Goal: Task Accomplishment & Management: Complete application form

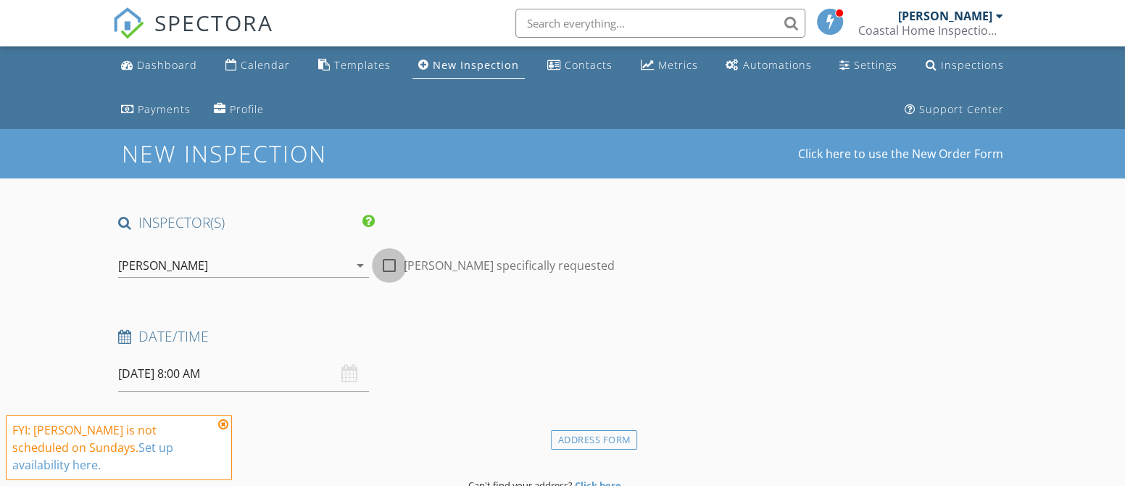
click at [394, 265] on div at bounding box center [389, 265] width 25 height 25
checkbox input "true"
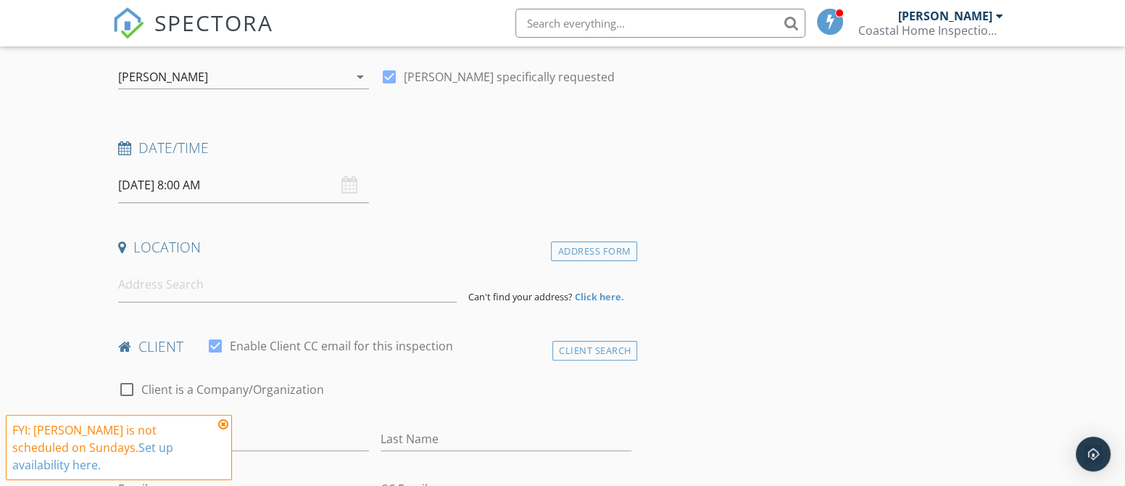
scroll to position [192, 0]
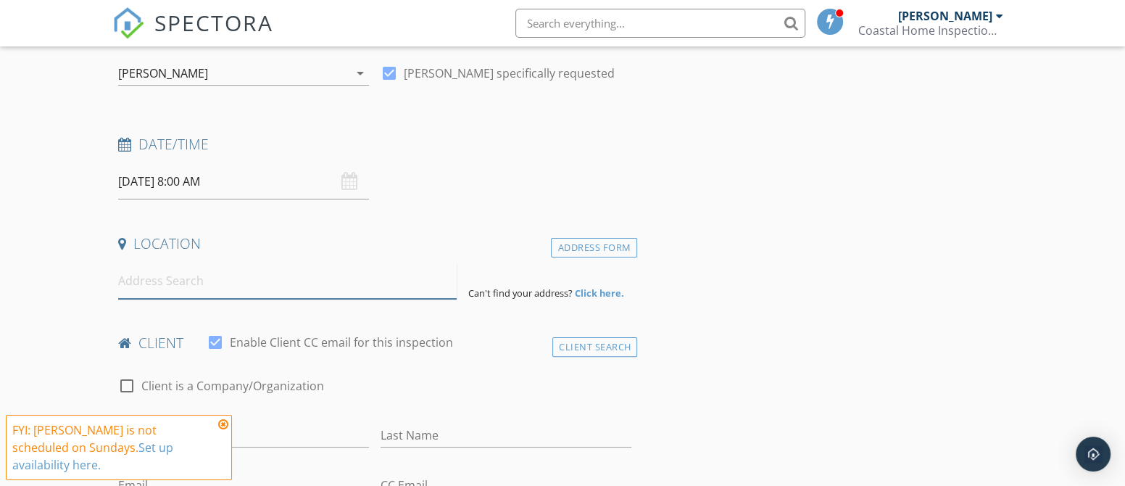
click at [179, 275] on input at bounding box center [287, 281] width 338 height 36
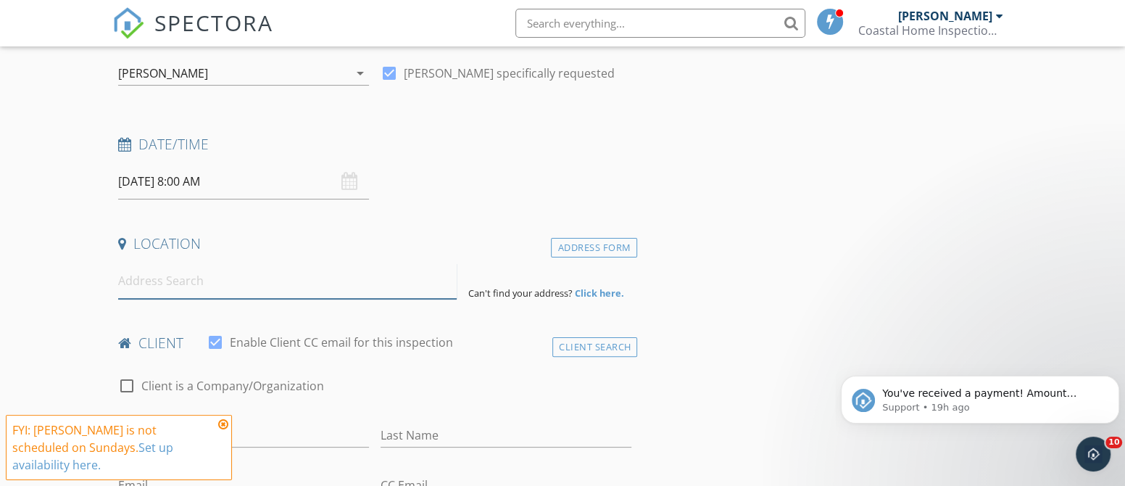
scroll to position [0, 0]
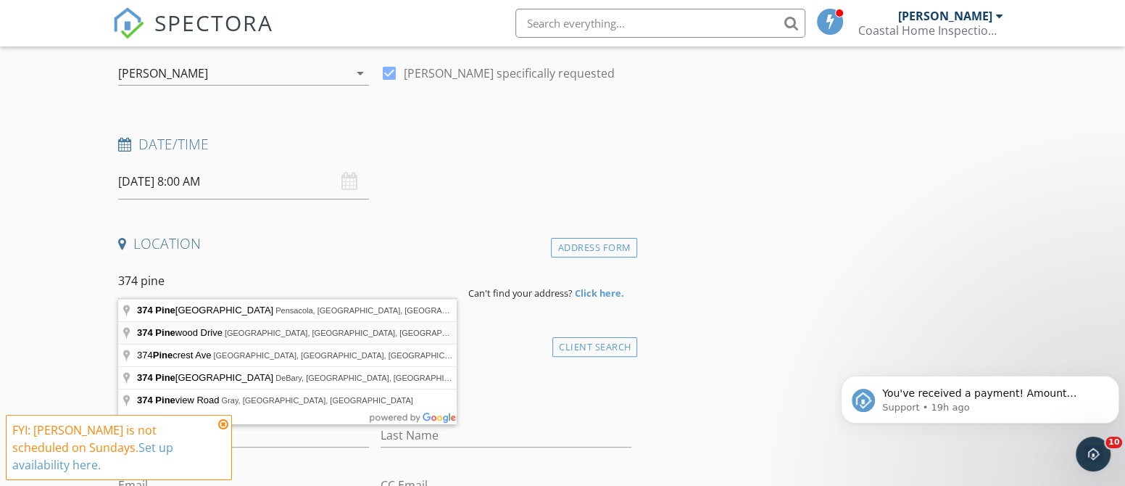
type input "374 Pinewood Drive, DeFuniak Springs, FL, USA"
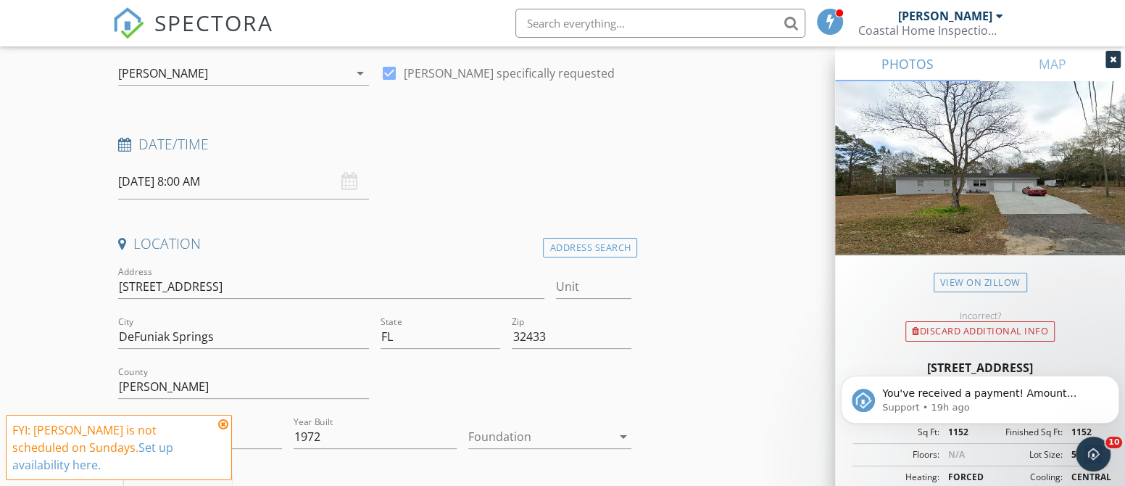
click at [1112, 57] on icon at bounding box center [1113, 59] width 7 height 9
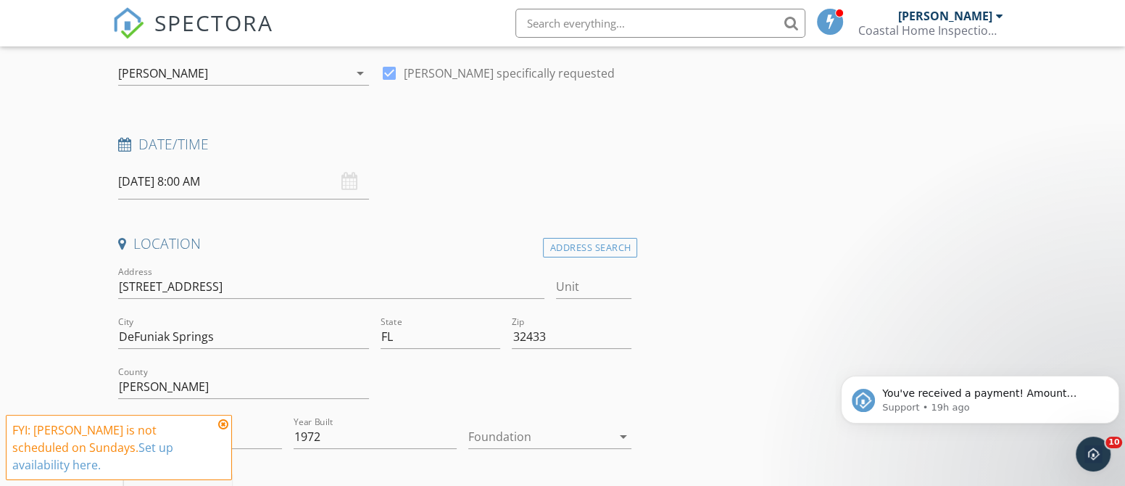
click at [622, 433] on icon "arrow_drop_down" at bounding box center [622, 436] width 17 height 17
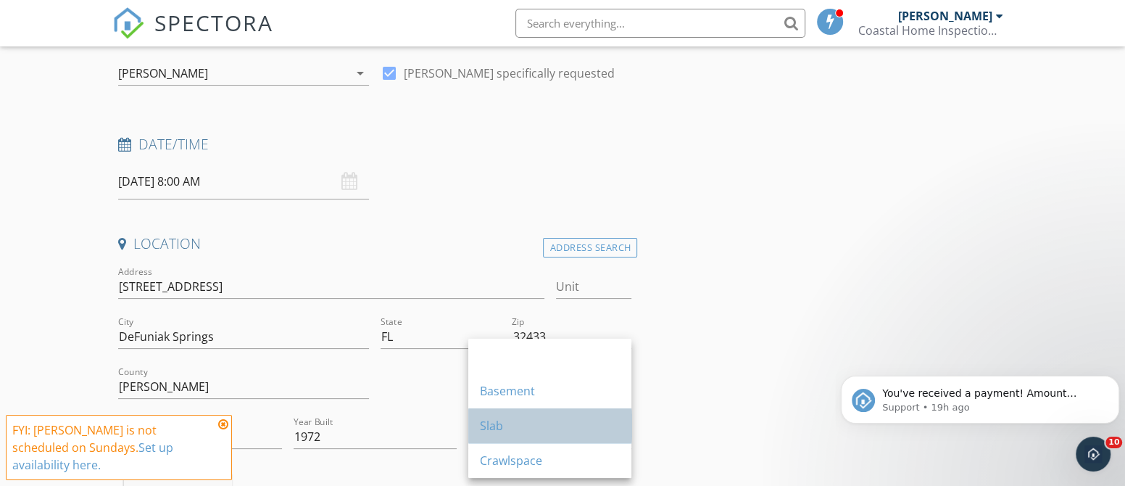
click at [555, 429] on div "Slab" at bounding box center [550, 425] width 140 height 17
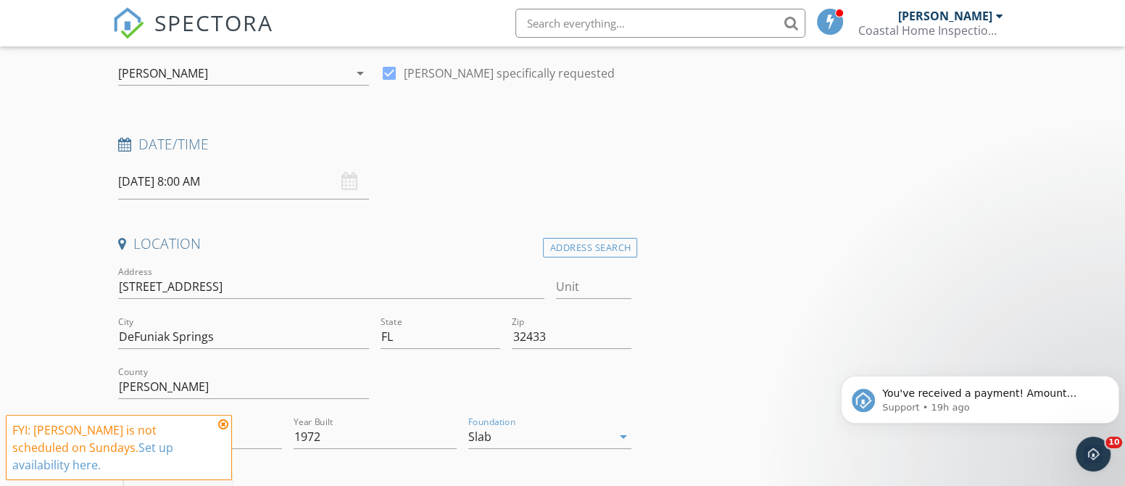
click at [223, 430] on icon at bounding box center [223, 424] width 10 height 12
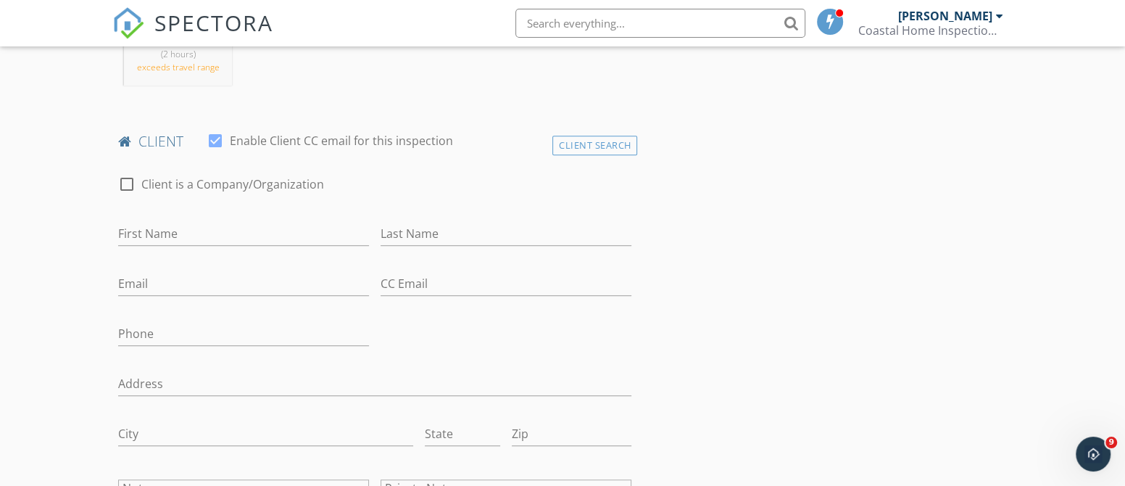
scroll to position [694, 0]
click at [191, 224] on input "First Name" at bounding box center [243, 230] width 251 height 24
type input "Kirk"
click at [449, 219] on input "Last Name" at bounding box center [506, 230] width 251 height 24
type input "Cecale"
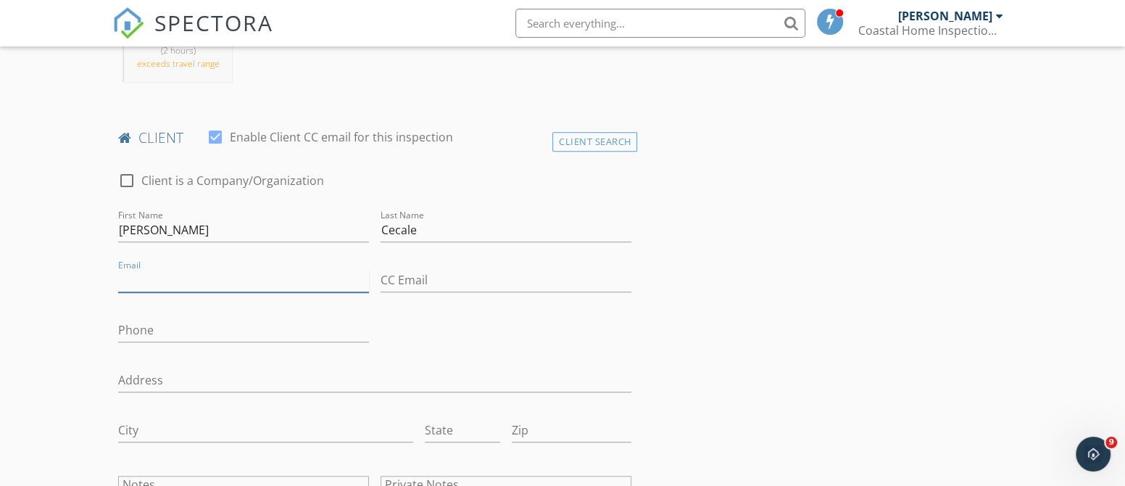
click at [252, 280] on input "Email" at bounding box center [243, 280] width 251 height 24
type input "kac1027@yahoo.com"
click at [230, 328] on input "Phone" at bounding box center [243, 330] width 251 height 24
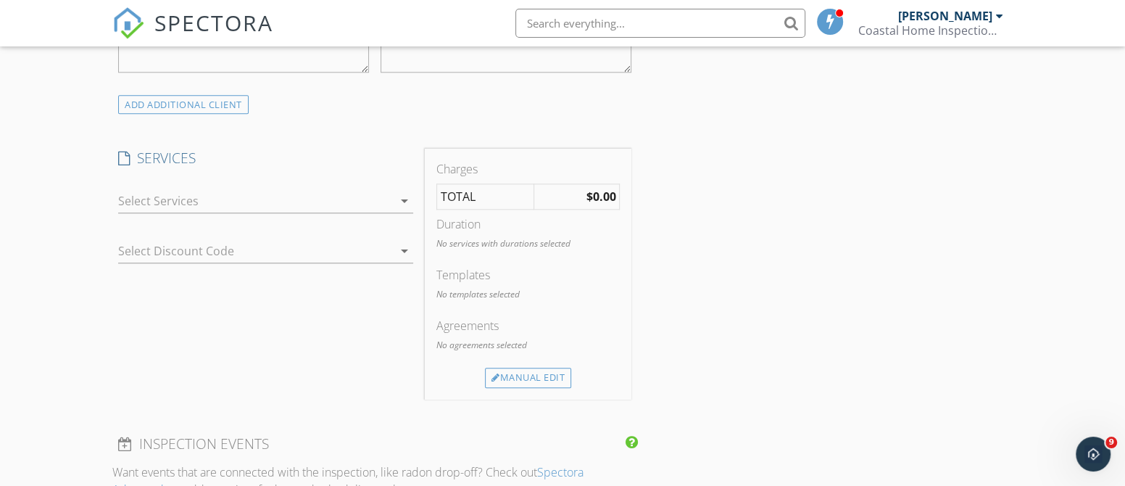
scroll to position [1194, 0]
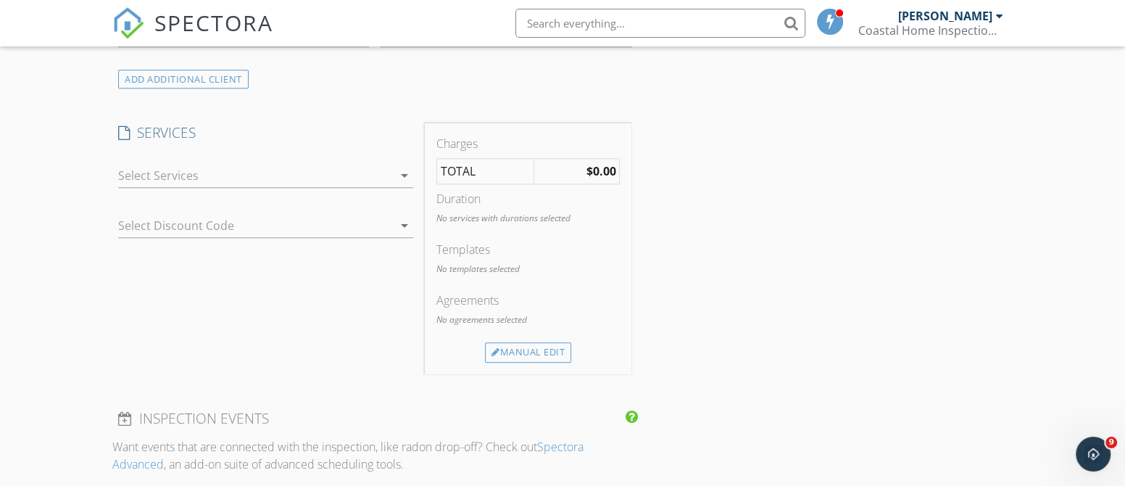
click at [404, 174] on icon "arrow_drop_down" at bounding box center [404, 175] width 17 height 17
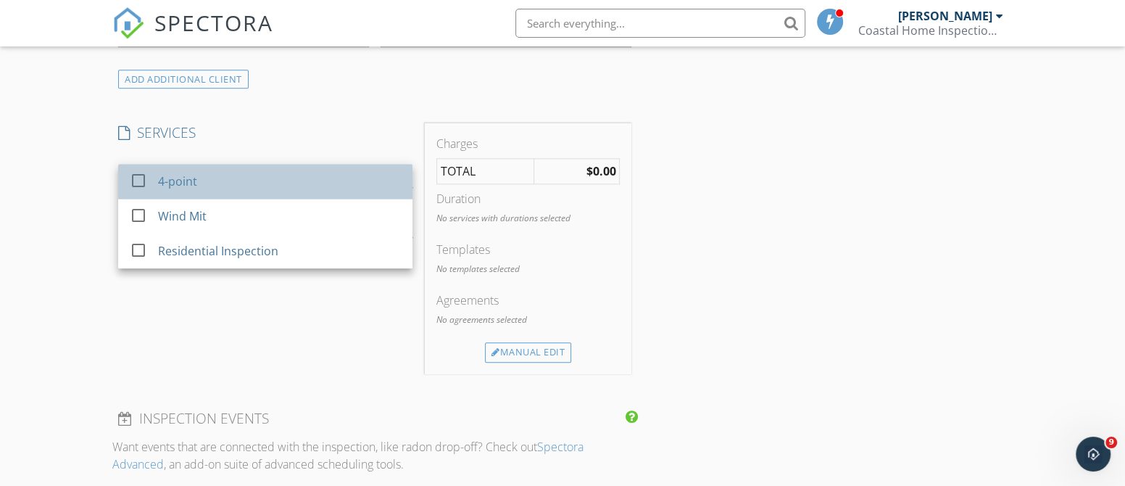
click at [368, 180] on div "4-point" at bounding box center [279, 181] width 243 height 29
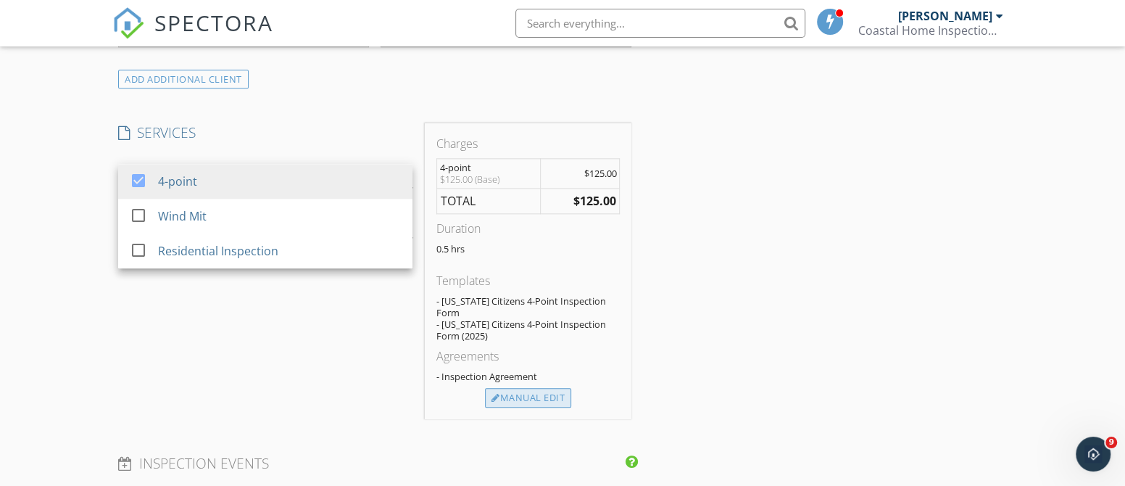
click at [552, 388] on div "Manual Edit" at bounding box center [528, 398] width 86 height 20
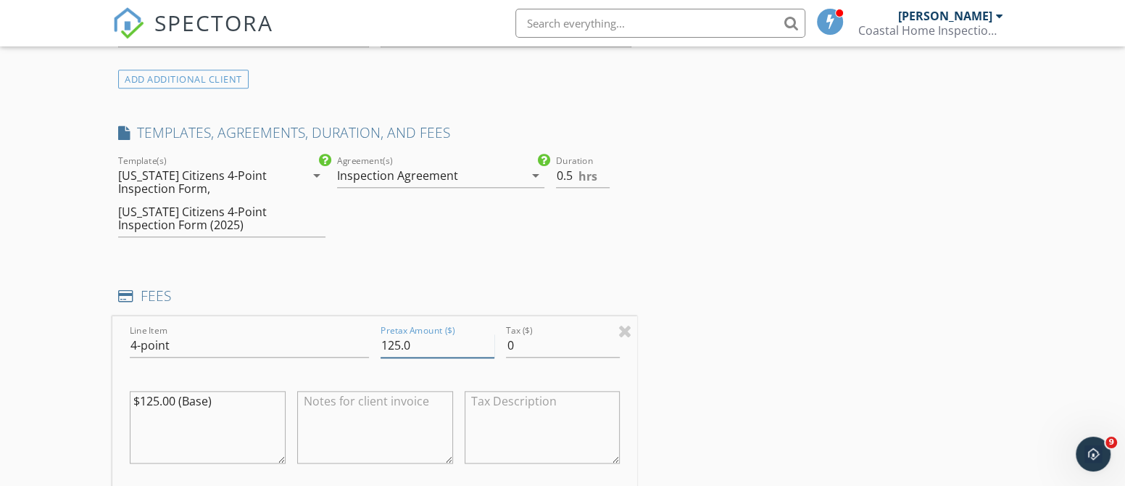
click at [399, 343] on input "125.0" at bounding box center [438, 345] width 114 height 24
type input "275.0"
click at [237, 399] on textarea "$125.00 (Base)" at bounding box center [208, 427] width 156 height 72
type textarea "$"
click at [682, 376] on div "INSPECTOR(S) check_box JAMES HOSKINS PRIMARY JAMES HOSKINS arrow_drop_down chec…" at bounding box center [562, 354] width 900 height 2670
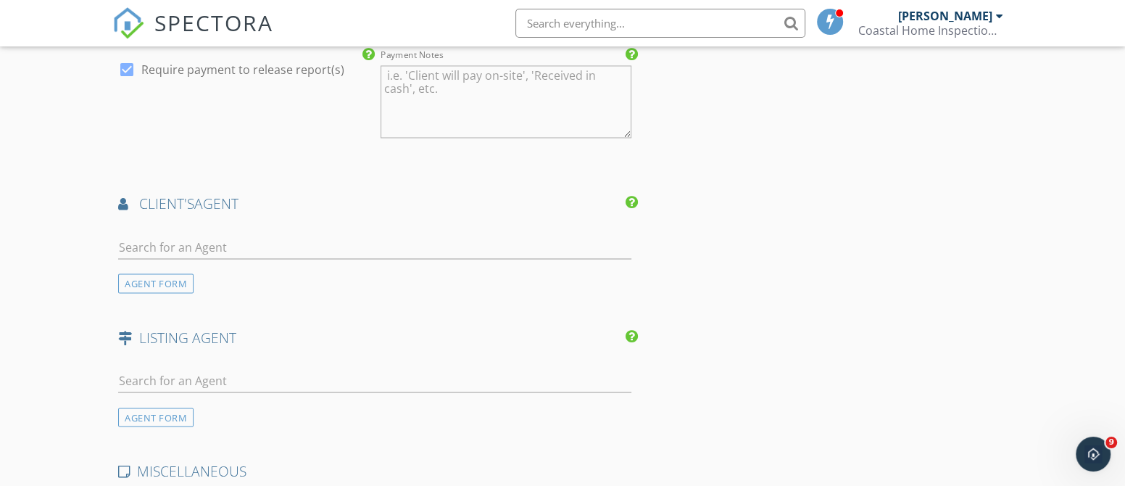
scroll to position [1927, 0]
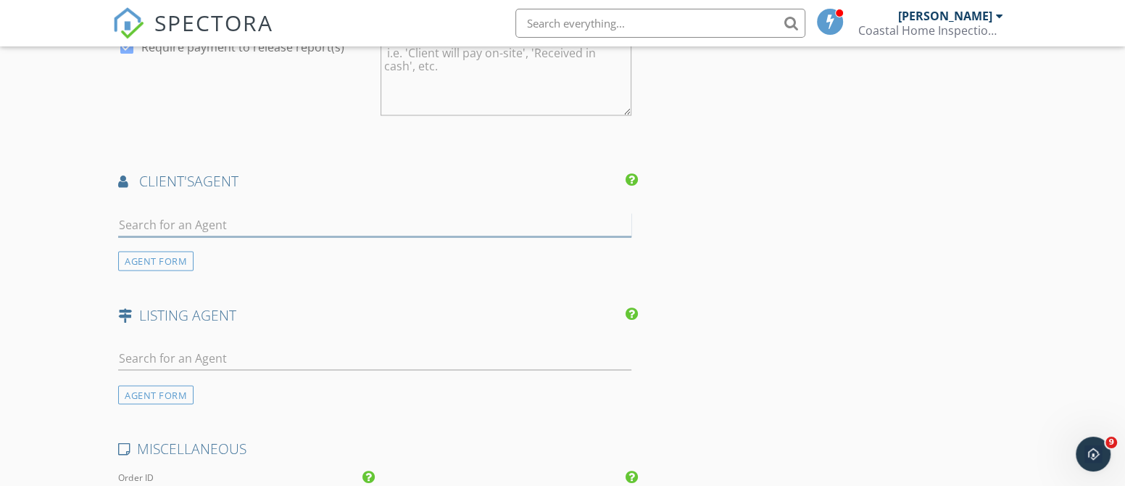
click at [309, 219] on input "text" at bounding box center [374, 224] width 513 height 24
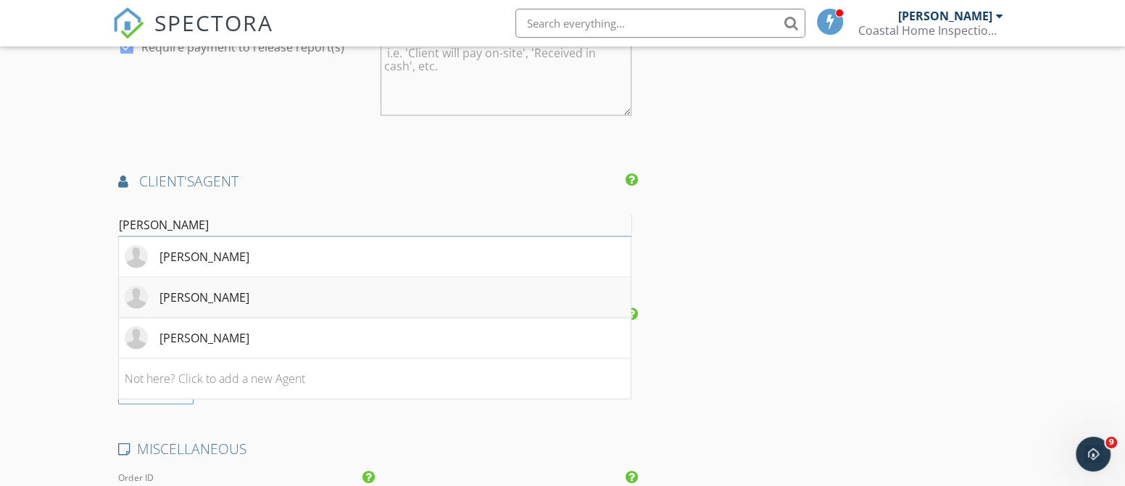
type input "[PERSON_NAME]"
click at [294, 294] on li "[PERSON_NAME]" at bounding box center [375, 297] width 512 height 41
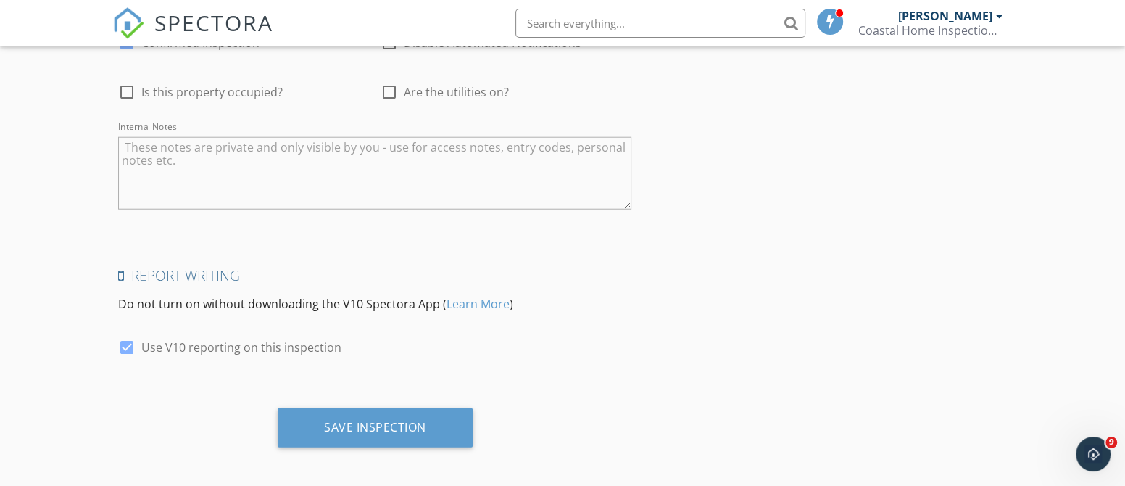
scroll to position [2856, 0]
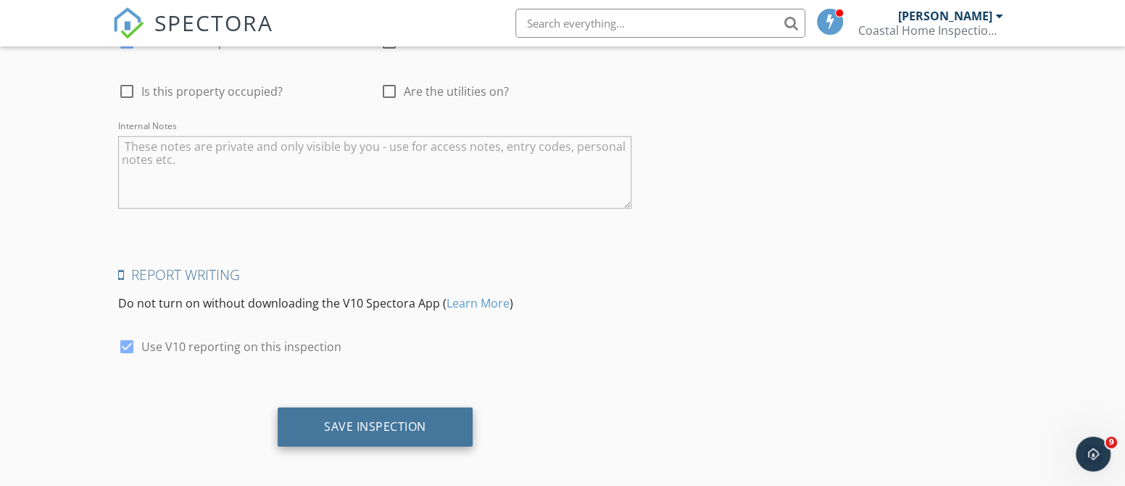
click at [366, 419] on div "Save Inspection" at bounding box center [375, 426] width 102 height 14
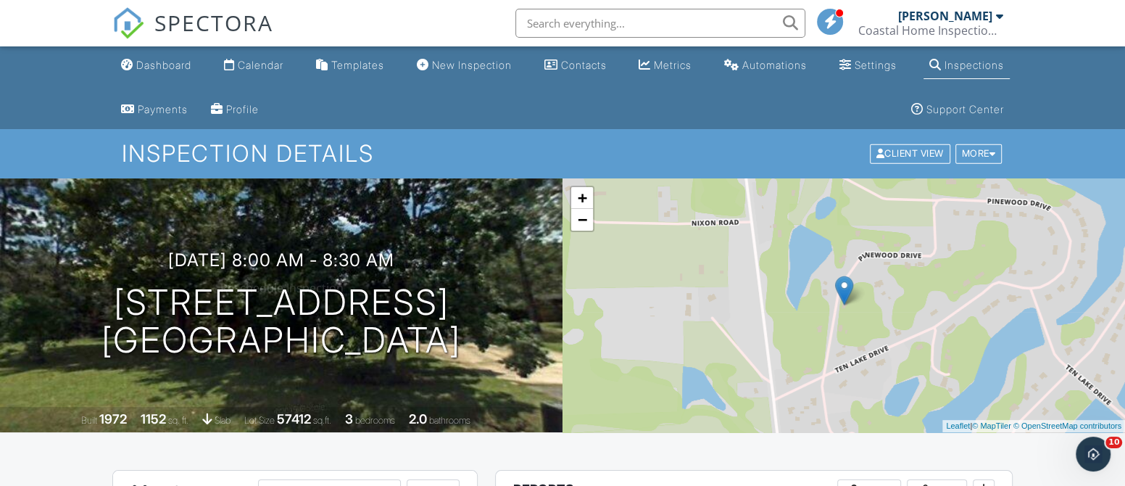
click at [211, 248] on div "09/28/2025 8:00 am - 8:30 am 374 Pinewood Dr DeFuniak Springs, FL 32433 Built 1…" at bounding box center [281, 305] width 562 height 254
click at [212, 252] on h3 "09/28/2025 8:00 am - 8:30 am" at bounding box center [281, 260] width 226 height 20
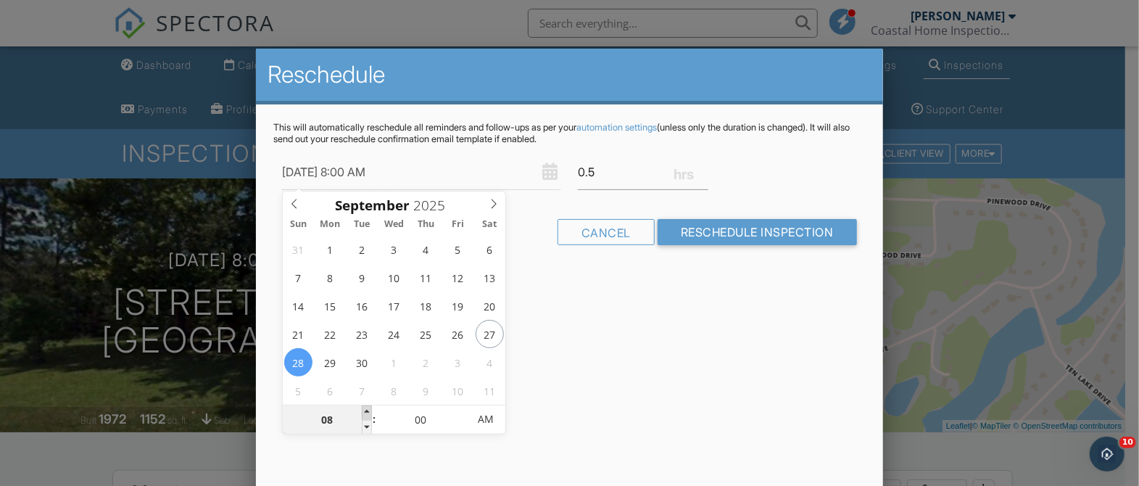
type input "[DATE] 9:00 AM"
type input "09"
click at [367, 410] on span at bounding box center [367, 412] width 10 height 14
type input "[DATE] 10:00 AM"
type input "10"
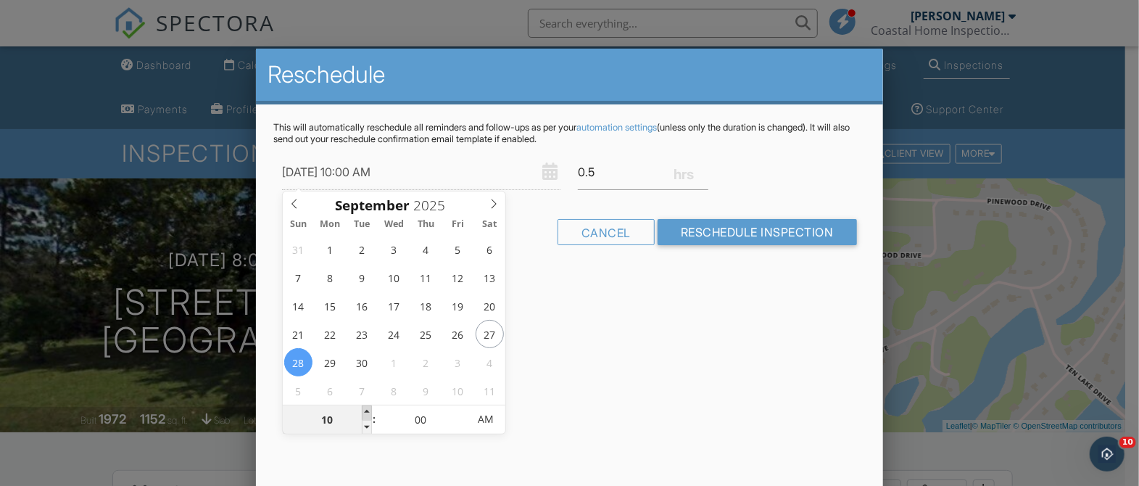
click at [367, 410] on span at bounding box center [367, 412] width 10 height 14
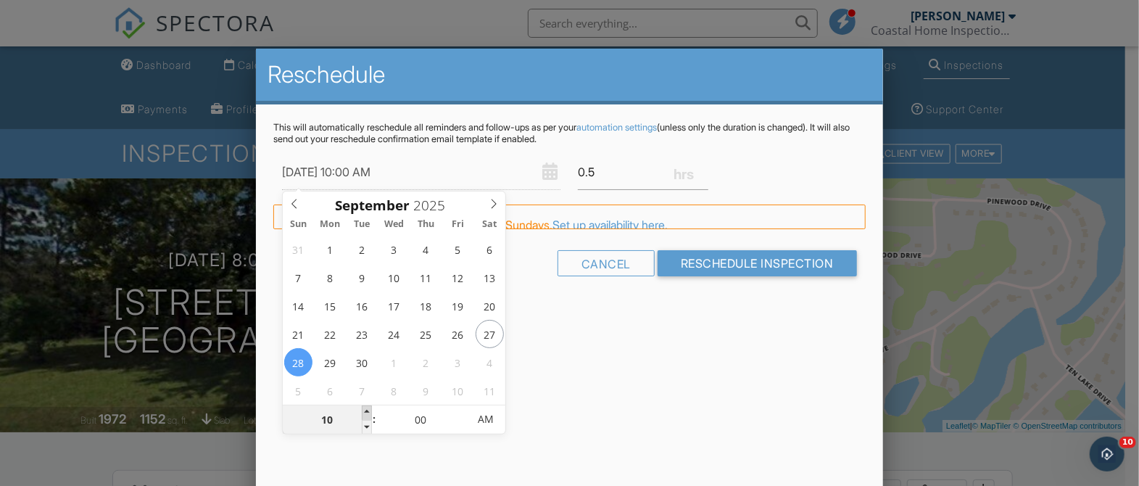
type input "09/28/2025 11:00 AM"
type input "11"
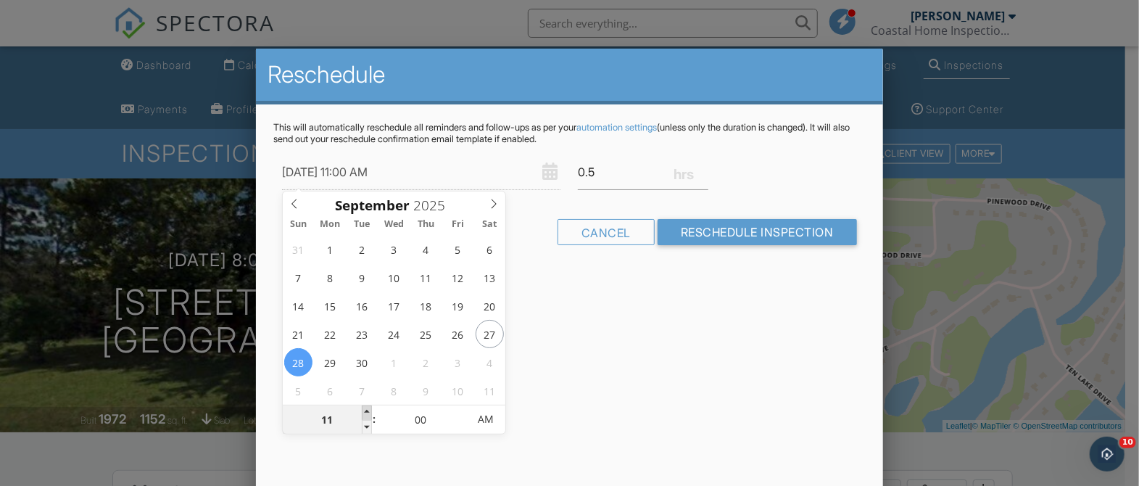
click at [367, 410] on span at bounding box center [367, 412] width 10 height 14
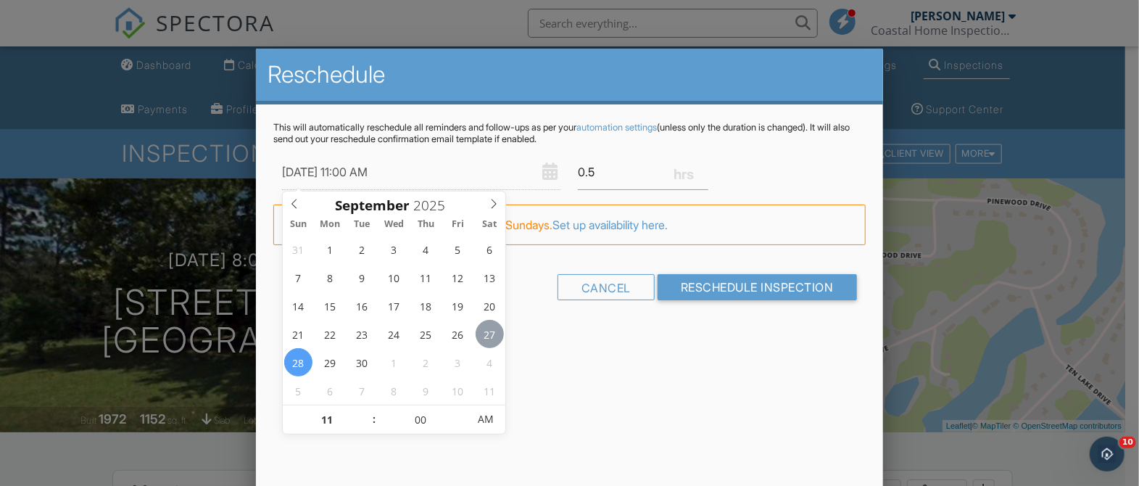
type input "09/27/2025 11:00 AM"
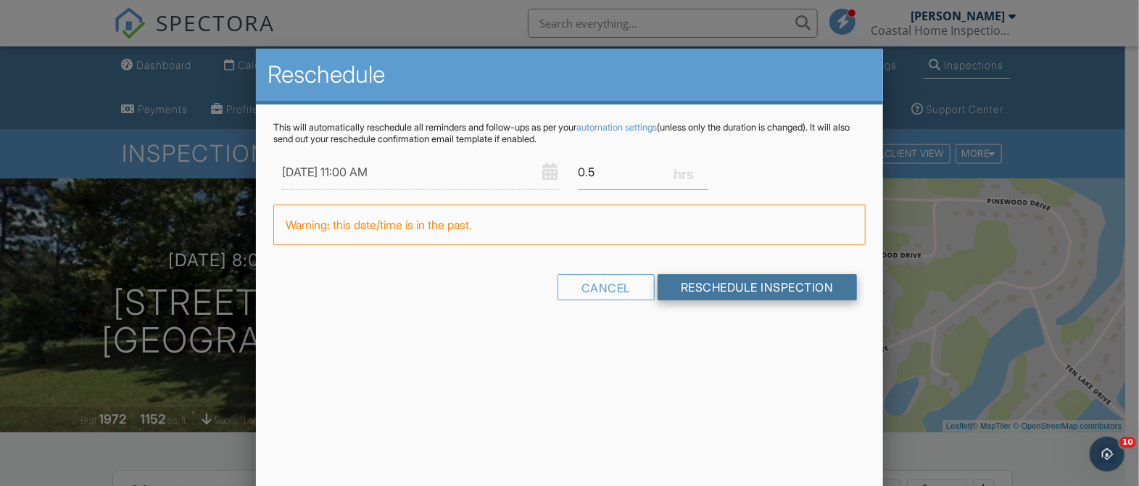
click at [747, 285] on input "Reschedule Inspection" at bounding box center [756, 287] width 199 height 26
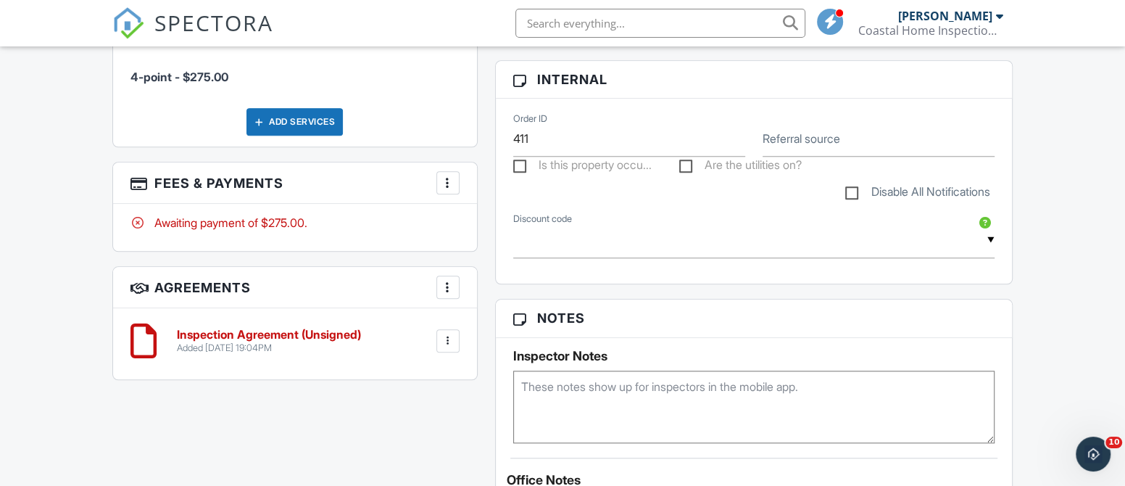
scroll to position [1002, 0]
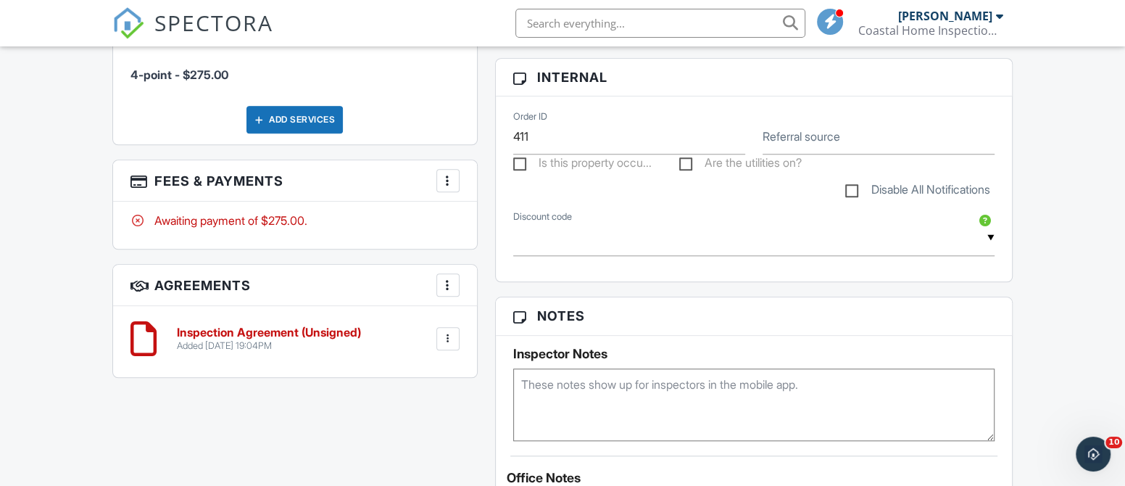
click at [451, 175] on div at bounding box center [448, 180] width 14 height 14
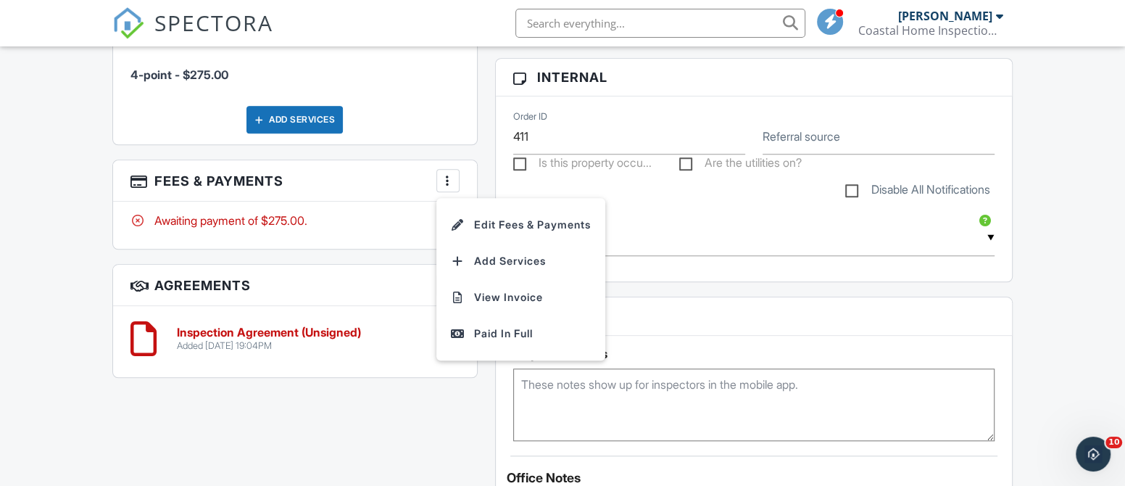
click at [361, 429] on div "All emails and texts are disabled for this inspection! All emails and texts hav…" at bounding box center [563, 198] width 918 height 1460
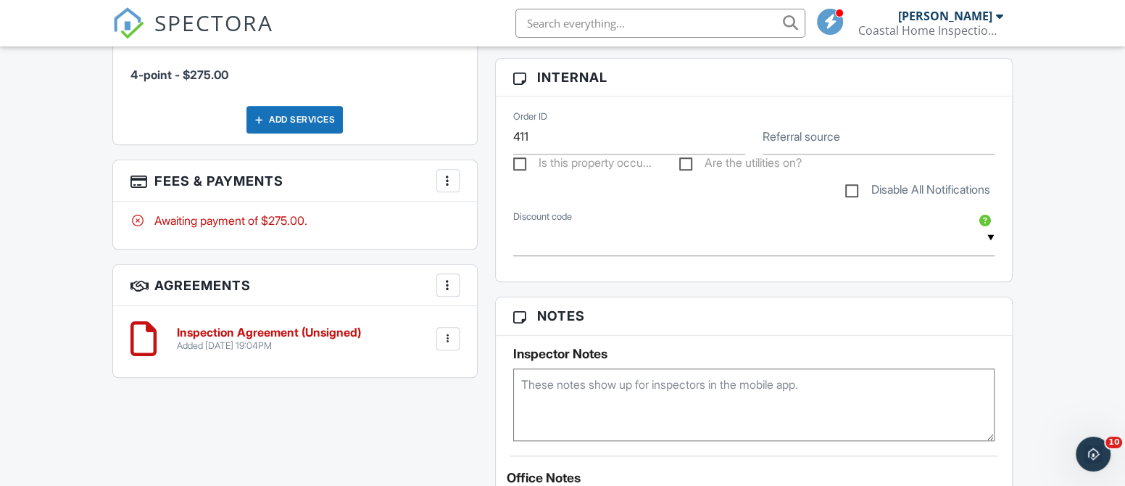
click at [449, 331] on div at bounding box center [448, 338] width 14 height 14
click at [408, 444] on li "Delete" at bounding box center [409, 451] width 83 height 36
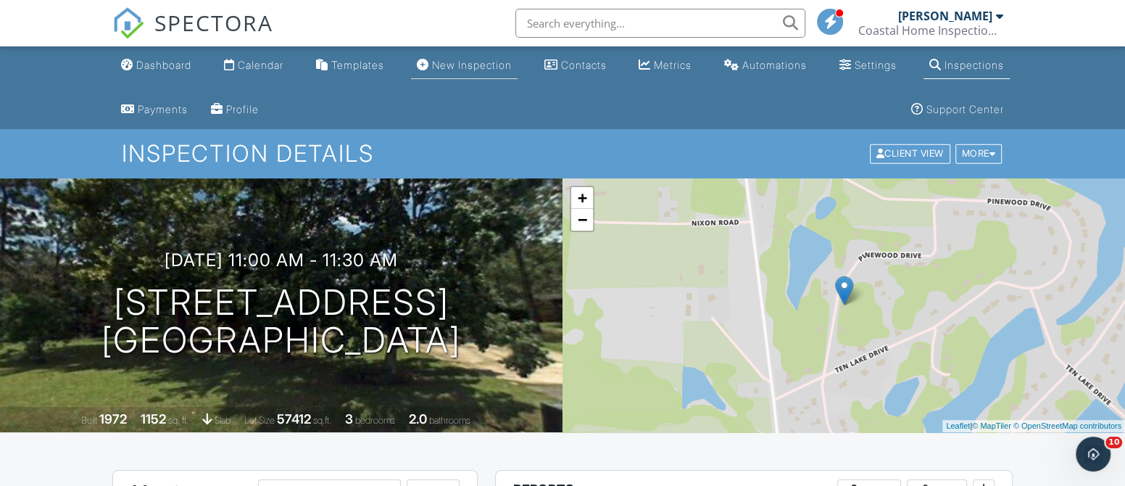
click at [454, 62] on div "New Inspection" at bounding box center [472, 65] width 80 height 12
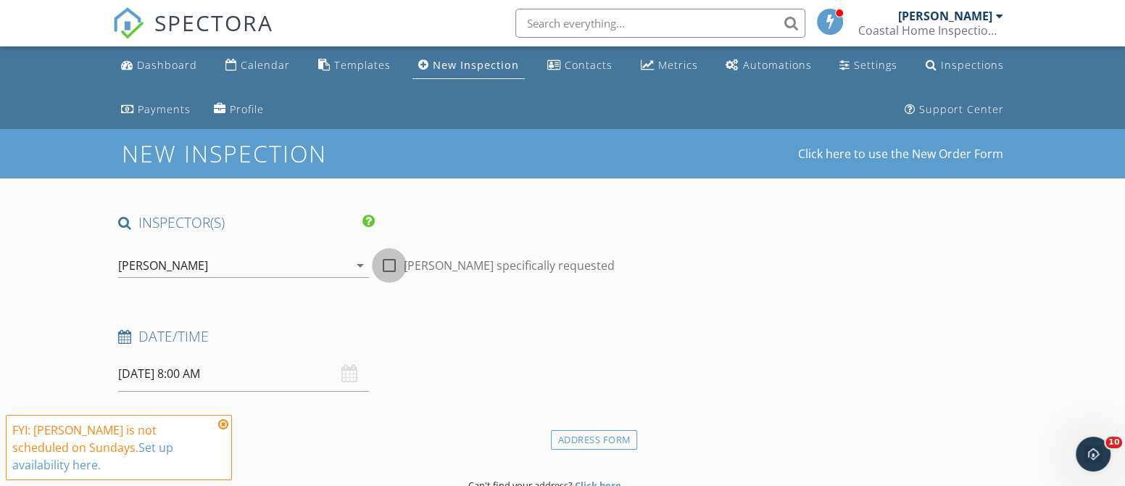
click at [389, 262] on div at bounding box center [389, 265] width 25 height 25
checkbox input "true"
click at [225, 430] on icon at bounding box center [223, 424] width 10 height 12
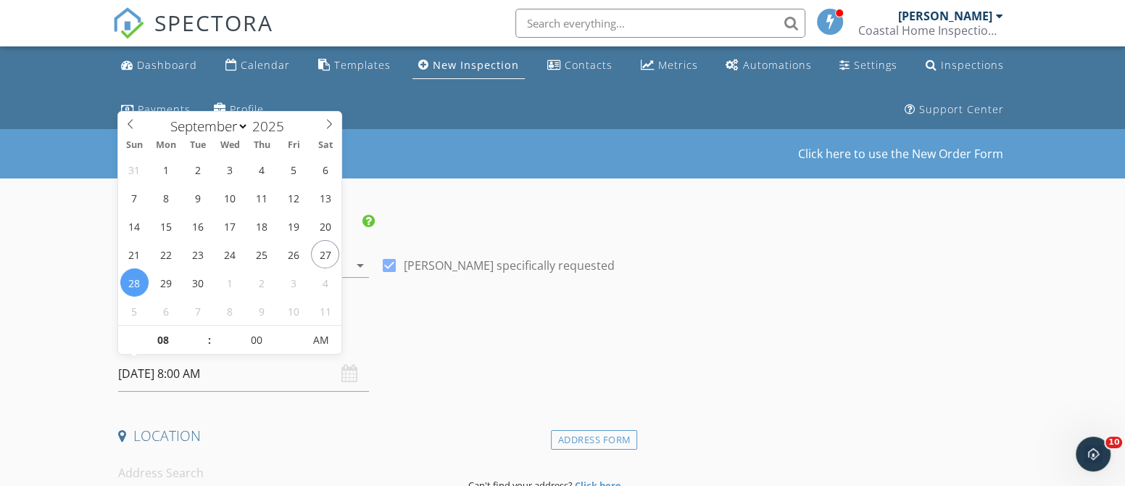
click at [191, 378] on input "[DATE] 8:00 AM" at bounding box center [243, 374] width 251 height 36
type input "09"
type input "[DATE] 9:00 AM"
click at [201, 330] on span at bounding box center [202, 332] width 10 height 14
type input "10"
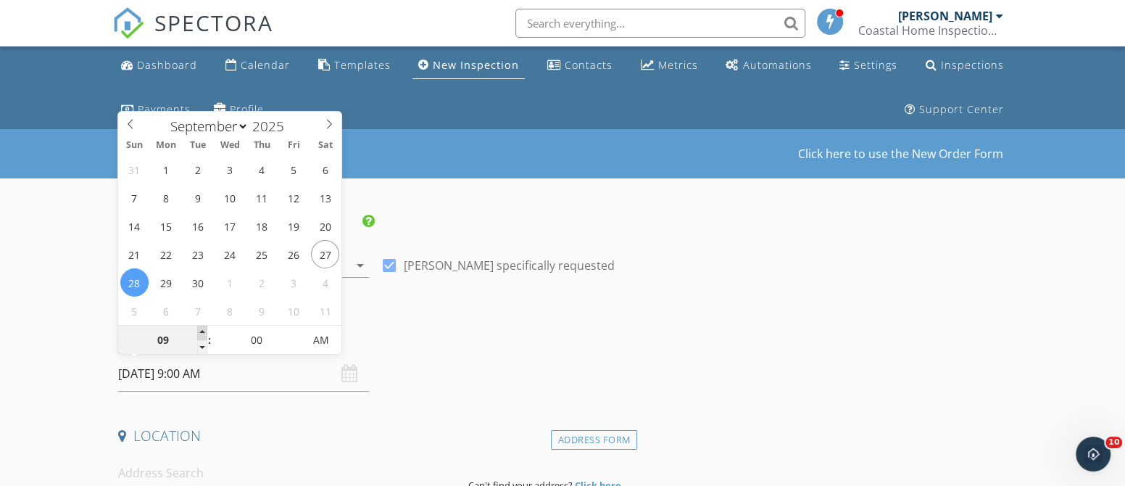
type input "[DATE] 10:00 AM"
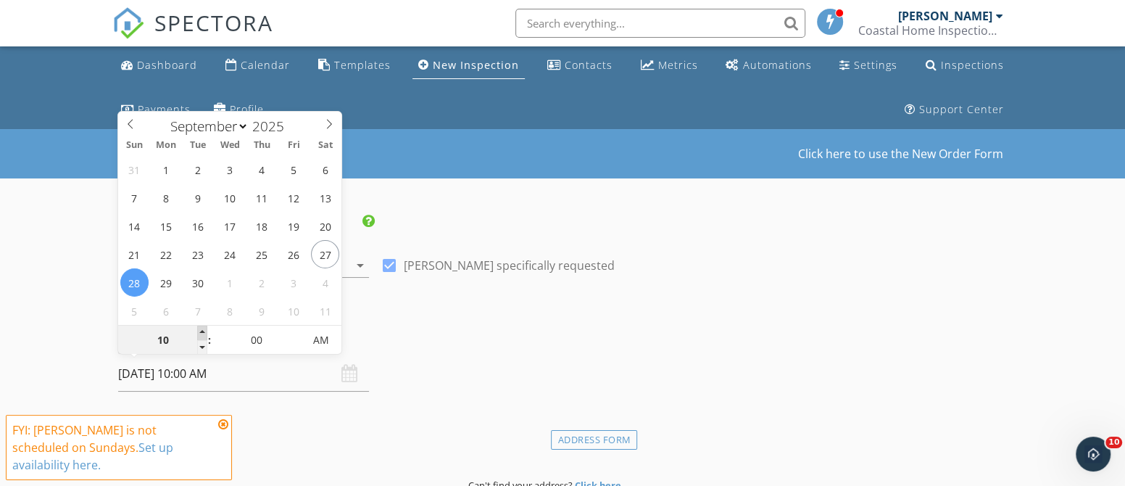
click at [201, 330] on span at bounding box center [202, 332] width 10 height 14
type input "11"
type input "09/28/2025 11:00 AM"
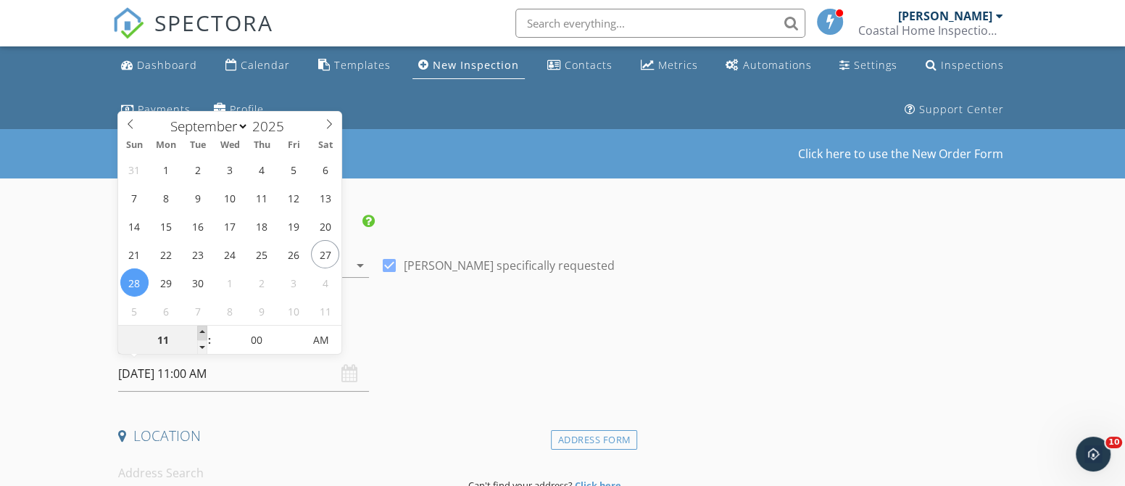
click at [201, 330] on span at bounding box center [202, 332] width 10 height 14
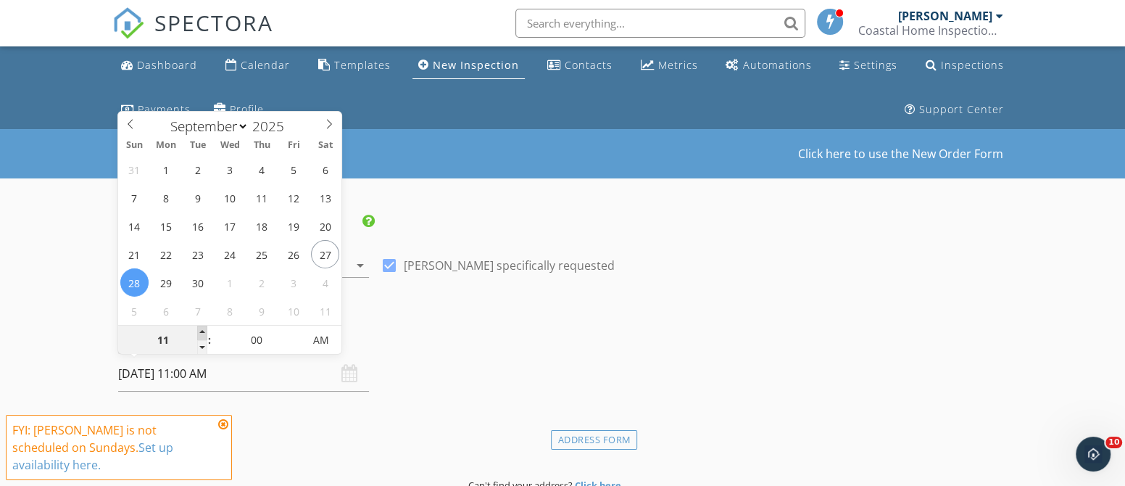
type input "12"
type input "09/28/2025 12:00 PM"
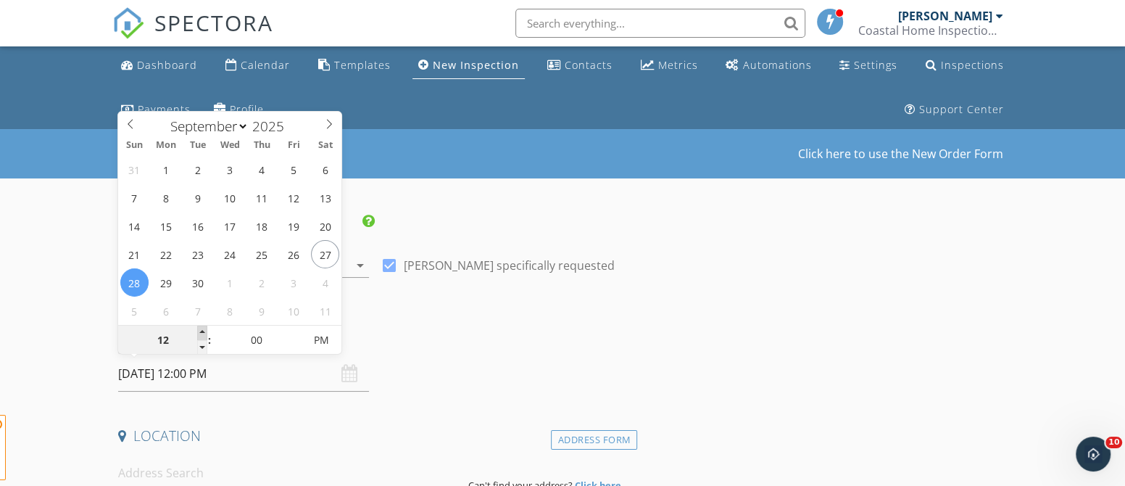
click at [201, 330] on span at bounding box center [202, 332] width 10 height 14
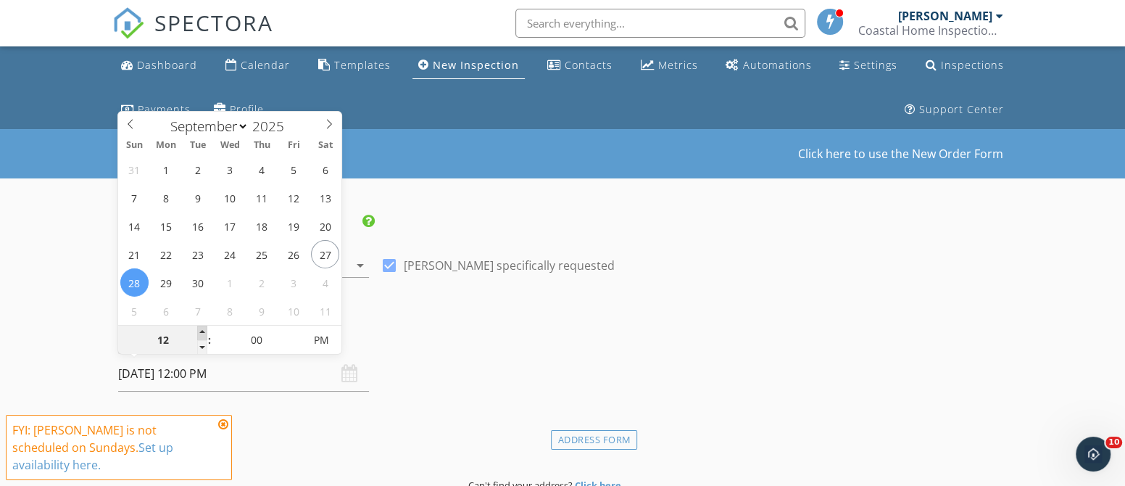
type input "01"
type input "09/28/2025 1:00 PM"
click at [201, 330] on span at bounding box center [202, 332] width 10 height 14
type input "02"
click at [201, 330] on span at bounding box center [202, 332] width 10 height 14
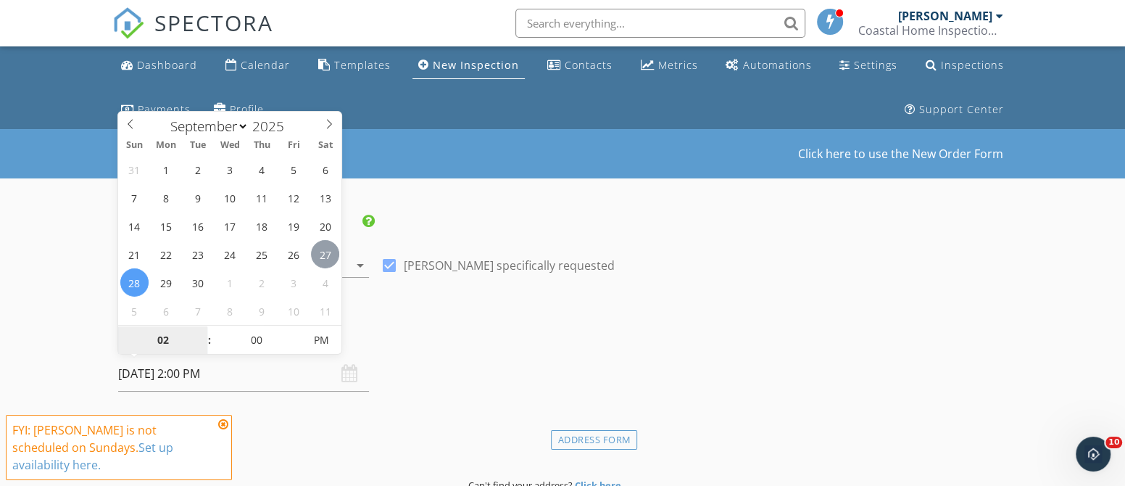
type input "[DATE] 2:00 PM"
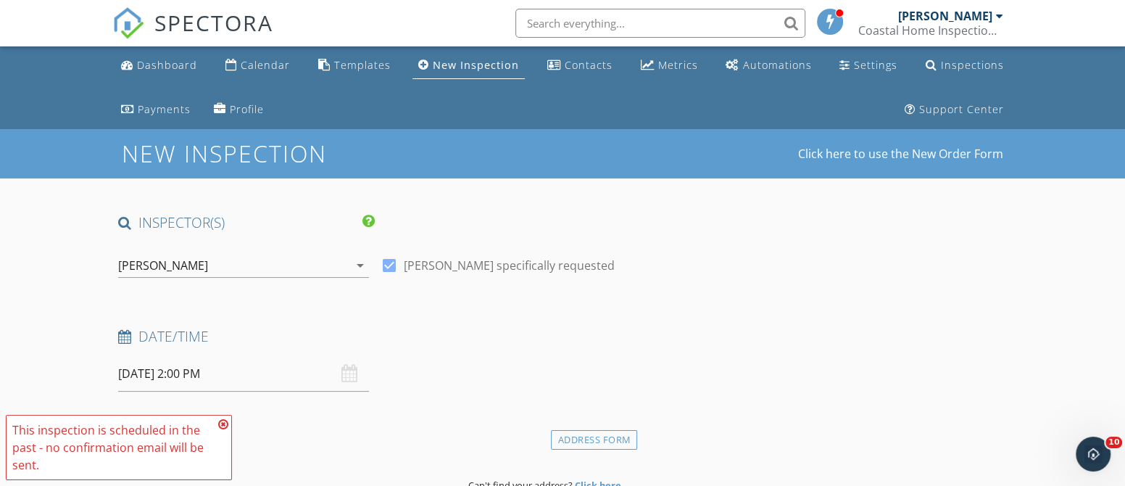
click at [433, 339] on h4 "Date/Time" at bounding box center [374, 336] width 513 height 19
click at [225, 422] on icon at bounding box center [223, 424] width 10 height 12
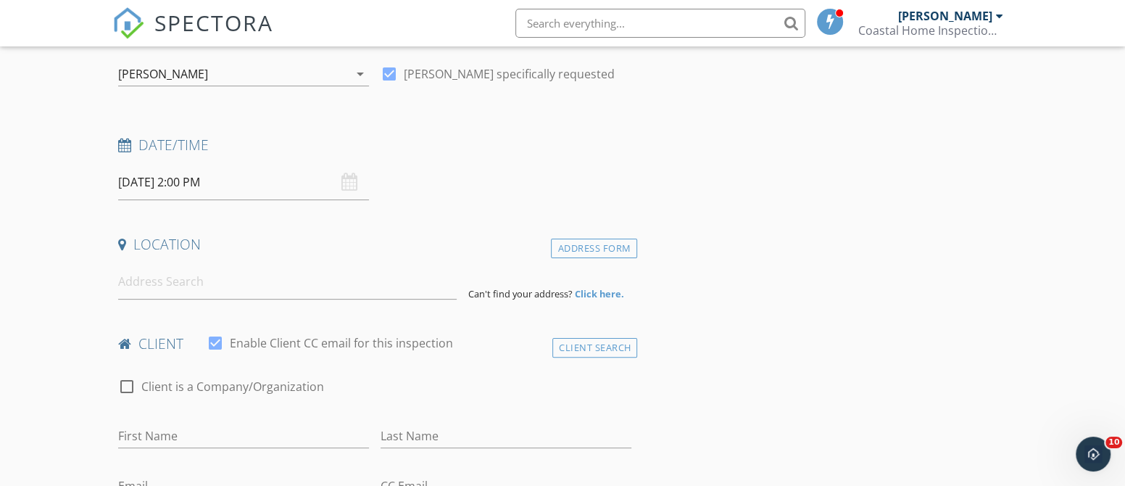
scroll to position [192, 0]
click at [234, 280] on input at bounding box center [287, 281] width 338 height 36
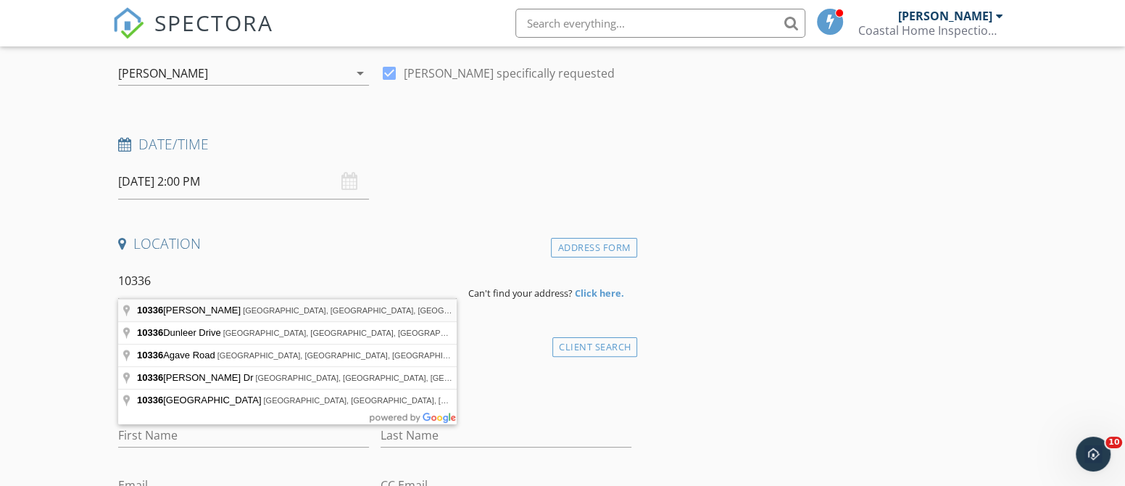
type input "10336 Heather Ln, Panama City, FL, USA"
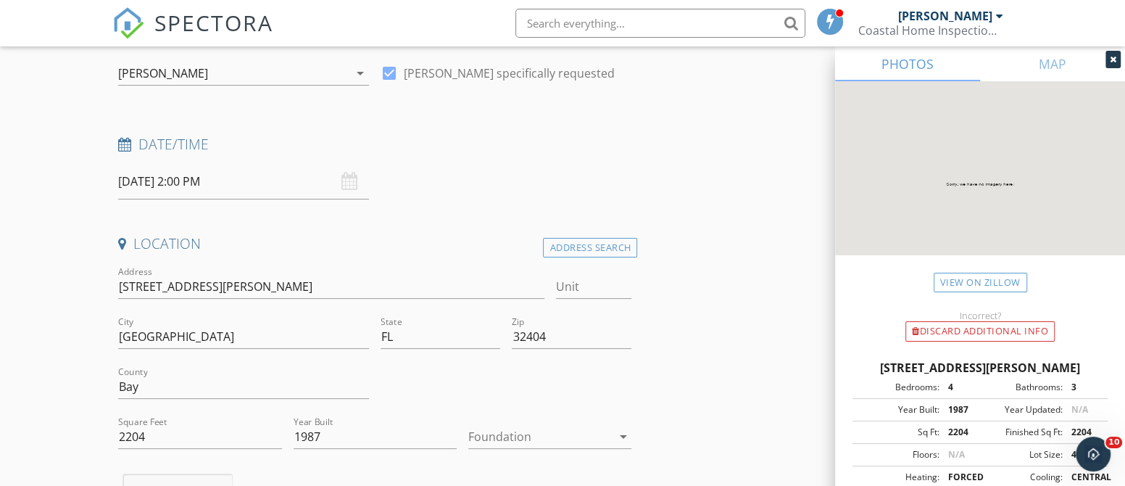
click at [1113, 58] on icon at bounding box center [1113, 59] width 7 height 9
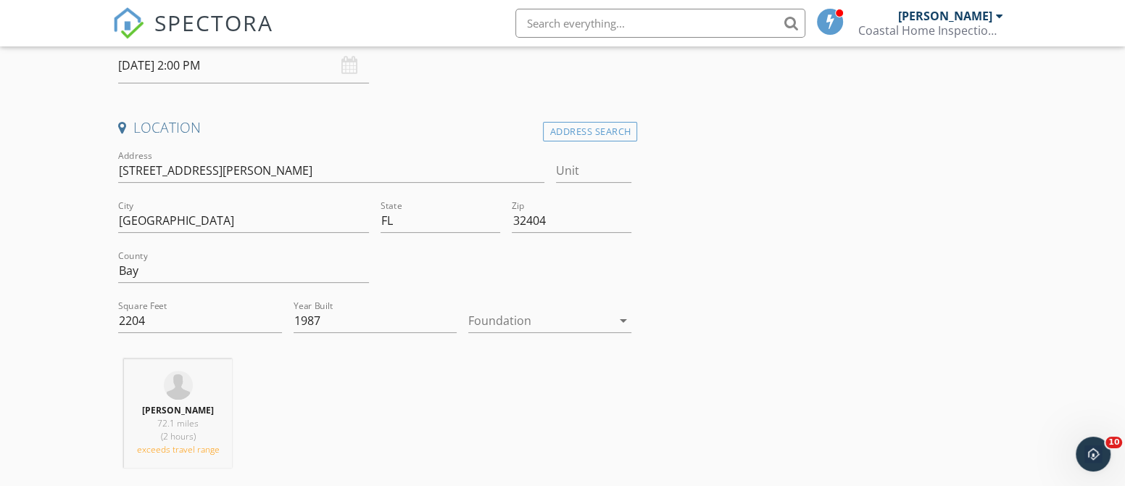
scroll to position [346, 0]
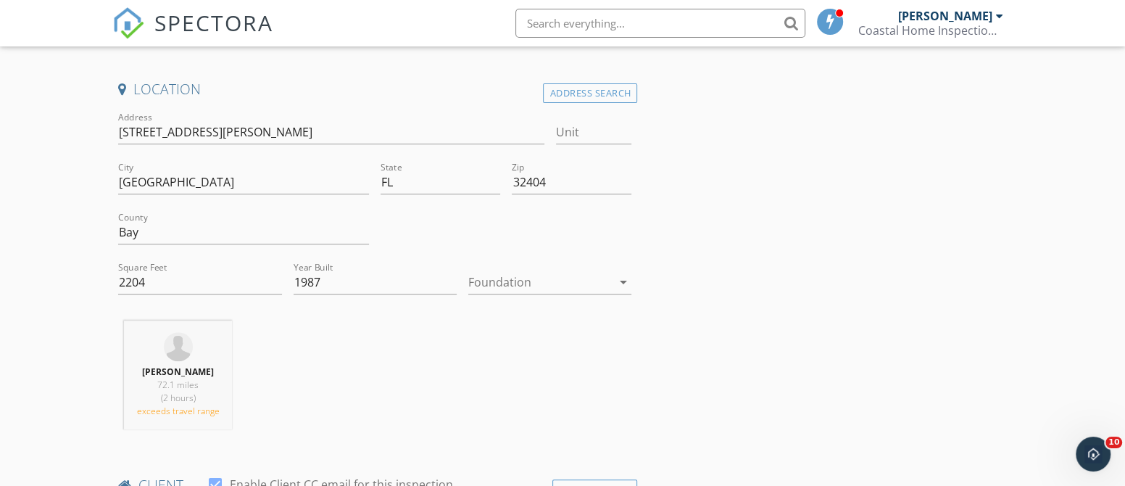
click at [623, 279] on icon "arrow_drop_down" at bounding box center [622, 281] width 17 height 17
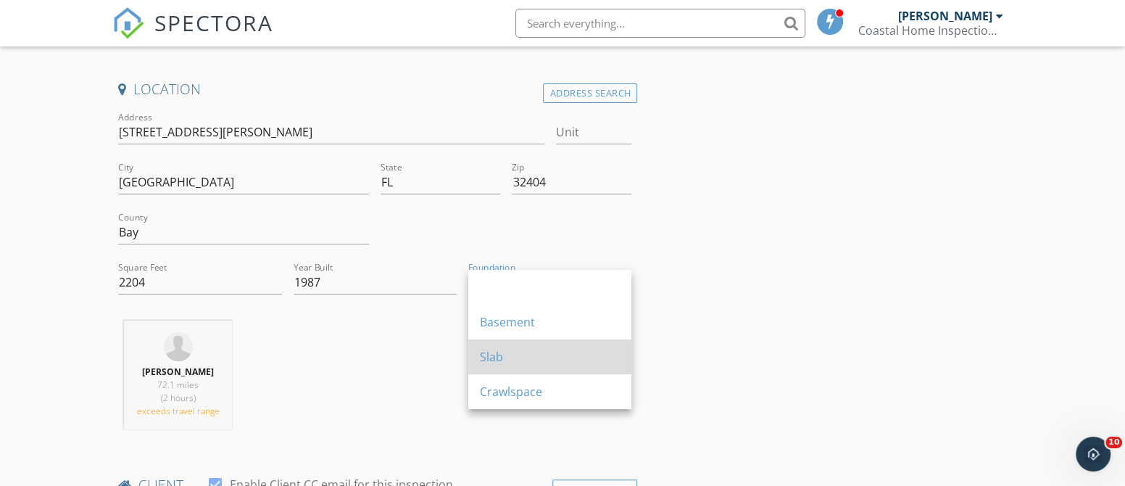
click at [557, 361] on div "Slab" at bounding box center [550, 356] width 140 height 17
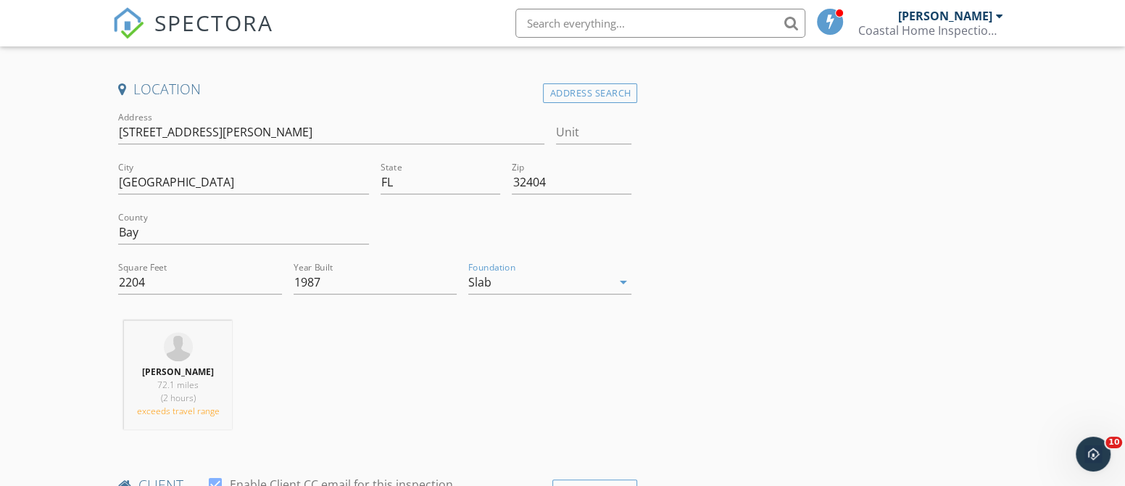
click at [594, 386] on div "JAMES HOSKINS 72.1 miles (2 hours) exceeds travel range" at bounding box center [374, 380] width 525 height 120
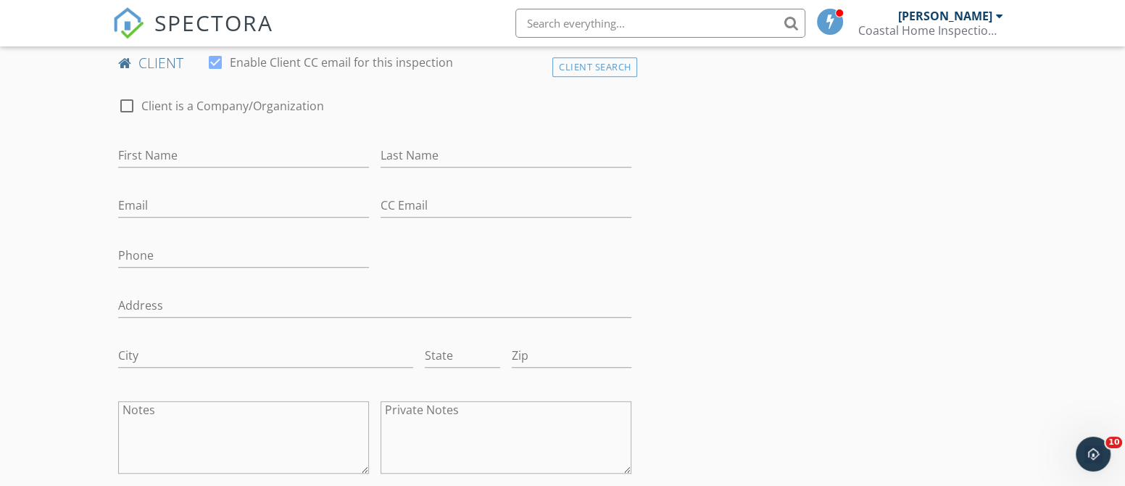
scroll to position [770, 0]
click at [204, 157] on input "First Name" at bounding box center [243, 153] width 251 height 24
type input "[PERSON_NAME]"
click at [478, 151] on input "Last Name" at bounding box center [506, 153] width 251 height 24
type input "[PERSON_NAME]"
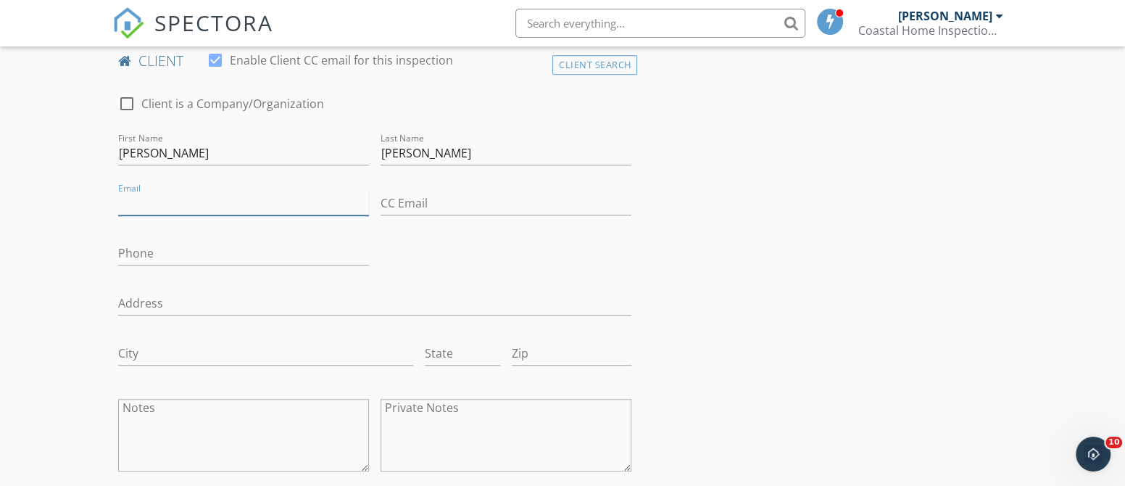
click at [195, 202] on input "Email" at bounding box center [243, 203] width 251 height 24
type input "[EMAIL_ADDRESS][DOMAIN_NAME]"
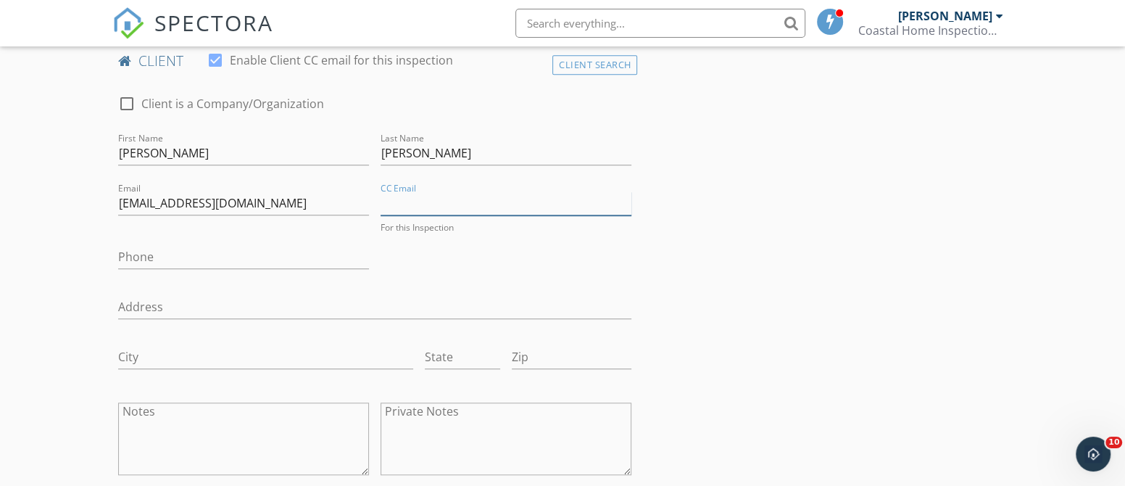
click at [459, 194] on input "CC Email" at bounding box center [506, 203] width 251 height 24
type input "[EMAIL_ADDRESS][DOMAIN_NAME]"
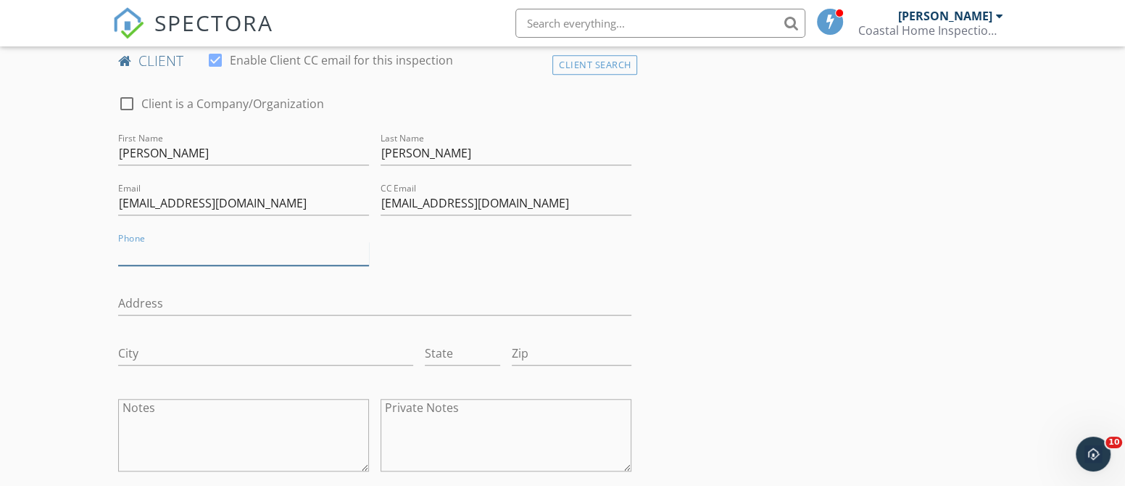
click at [225, 253] on input "Phone" at bounding box center [243, 253] width 251 height 24
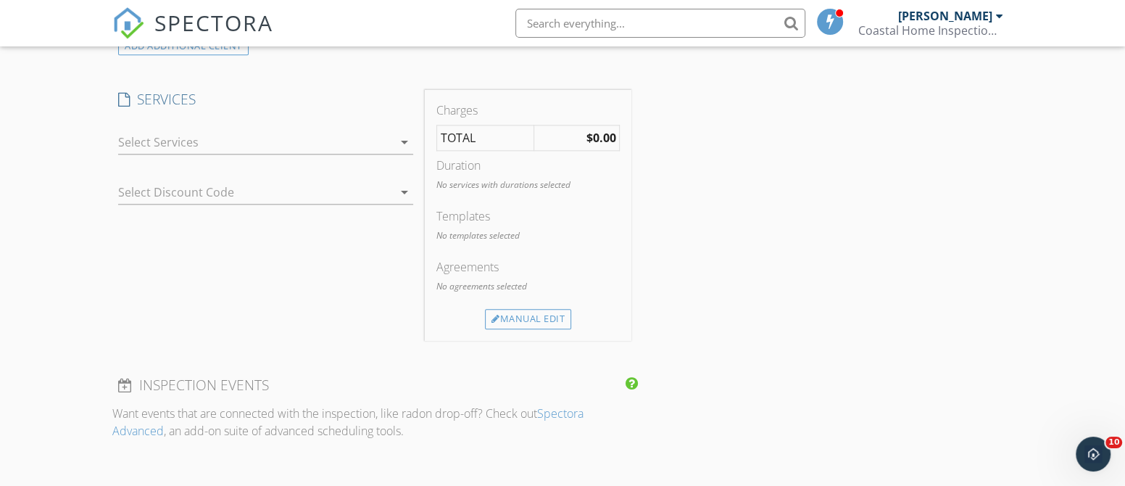
scroll to position [1233, 0]
click at [404, 133] on icon "arrow_drop_down" at bounding box center [404, 136] width 17 height 17
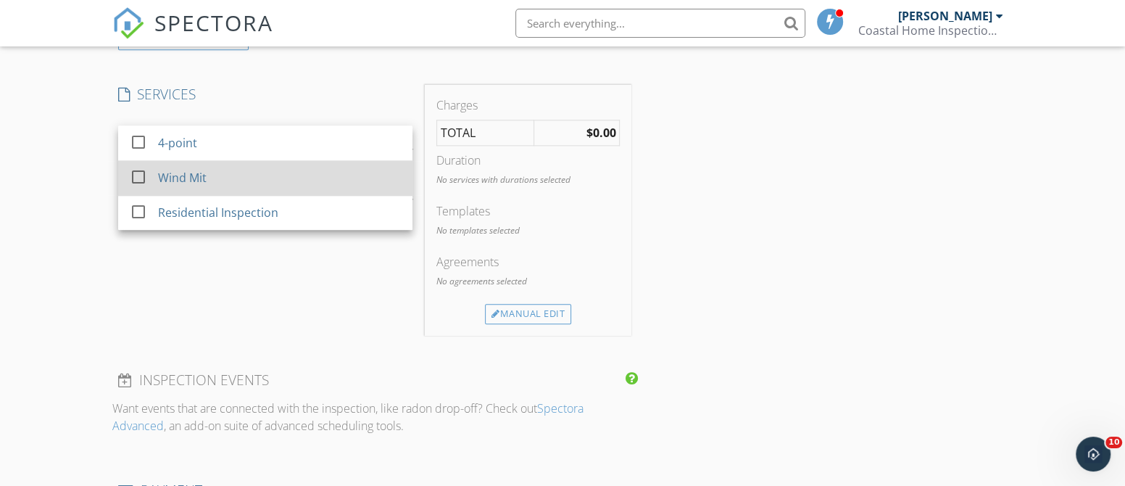
click at [346, 171] on div "Wind Mit" at bounding box center [279, 177] width 243 height 29
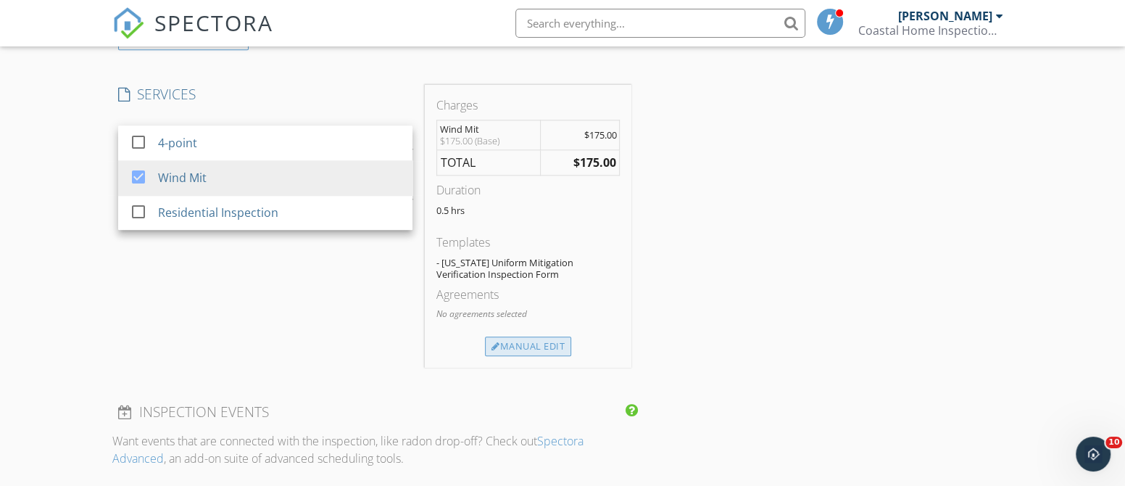
click at [541, 347] on div "Manual Edit" at bounding box center [528, 346] width 86 height 20
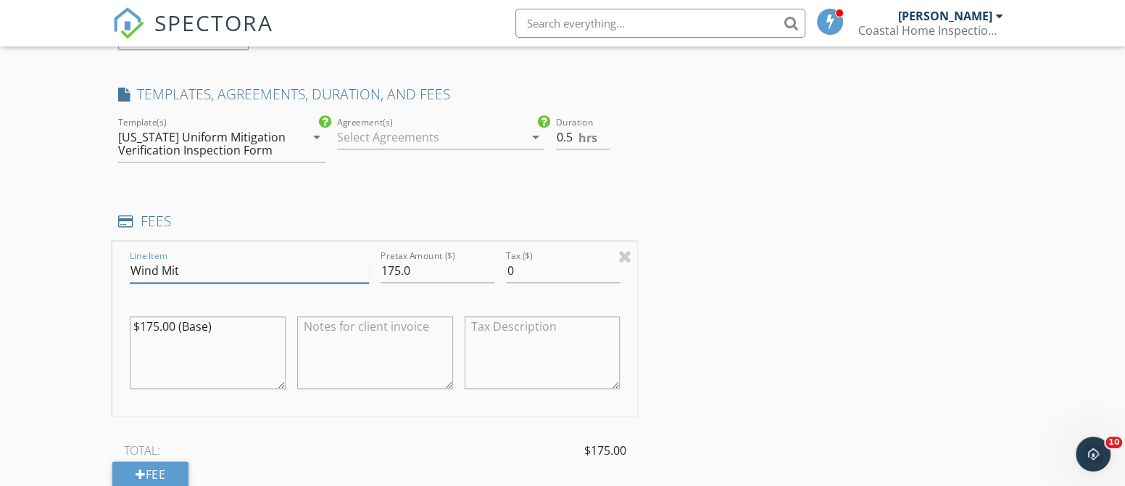
click at [202, 265] on input "Wind Mit" at bounding box center [249, 271] width 239 height 24
type input "Wind Mit, 4pt"
click at [741, 305] on div "INSPECTOR(S) check_box JAMES HOSKINS PRIMARY JAMES HOSKINS arrow_drop_down chec…" at bounding box center [562, 297] width 900 height 2634
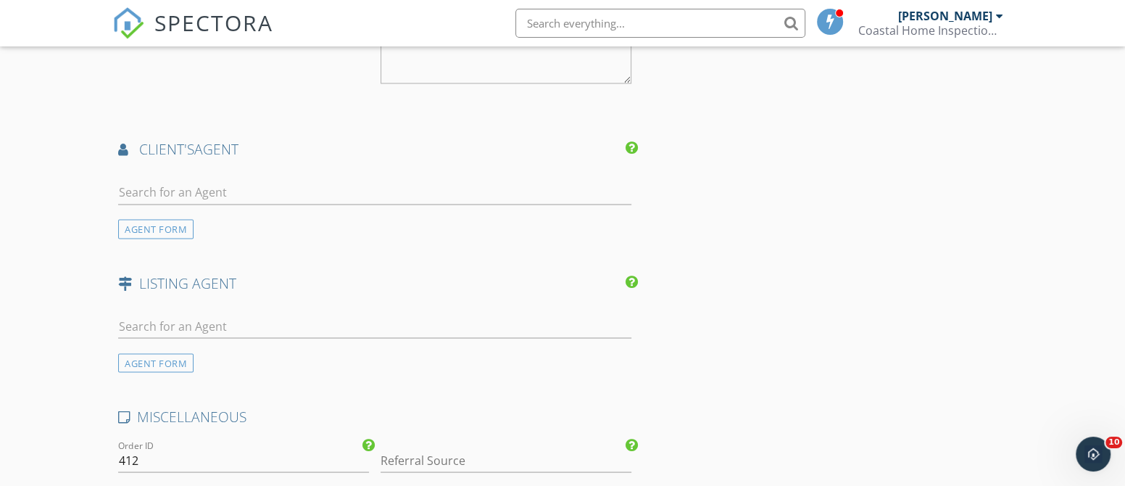
scroll to position [1927, 0]
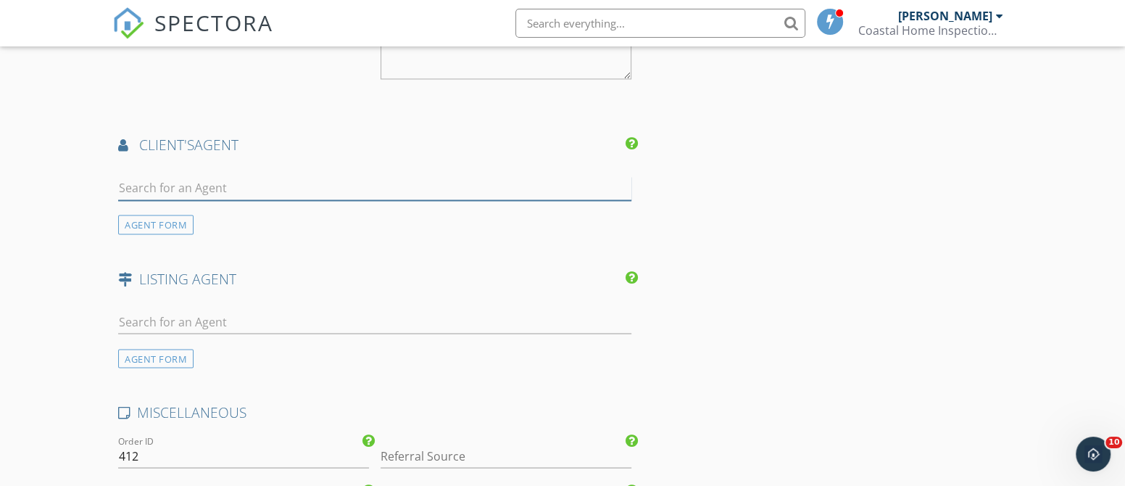
click at [210, 178] on input "text" at bounding box center [374, 188] width 513 height 24
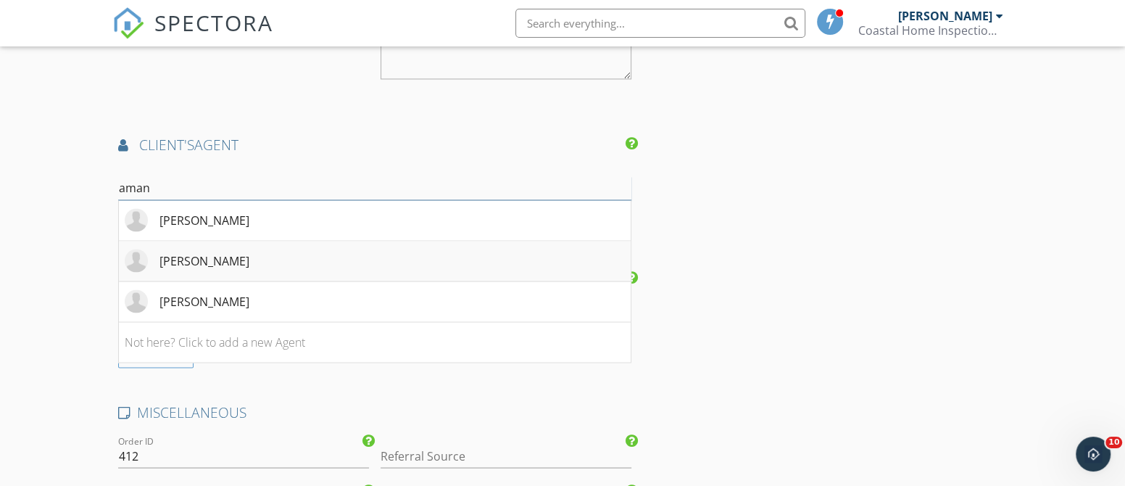
type input "aman"
click at [233, 254] on div "[PERSON_NAME]" at bounding box center [204, 260] width 90 height 17
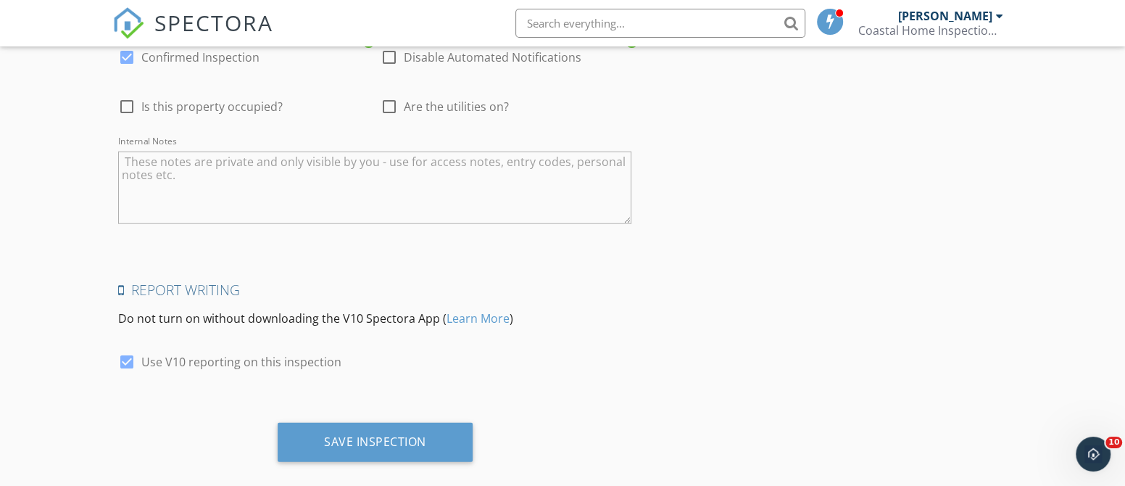
scroll to position [2819, 0]
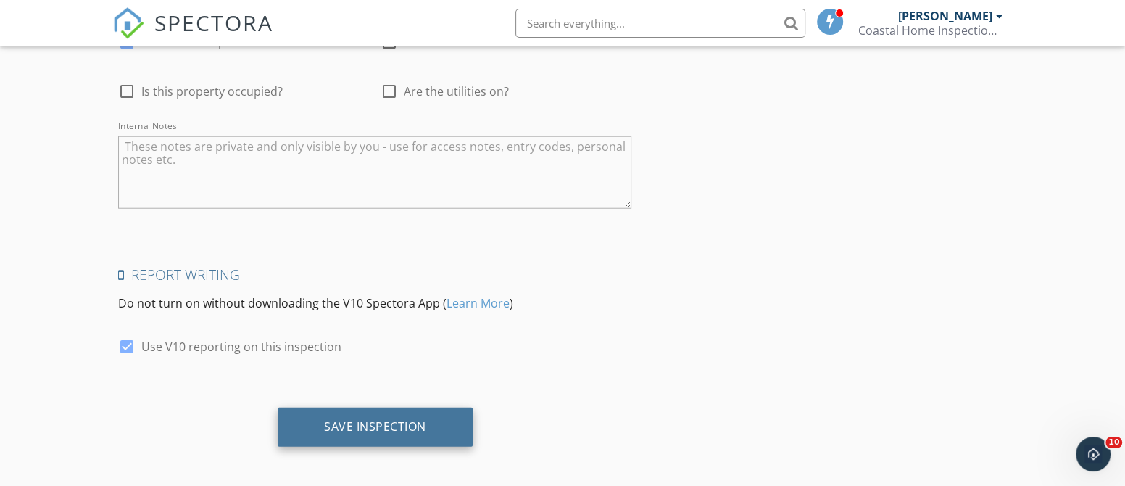
click at [360, 419] on div "Save Inspection" at bounding box center [375, 426] width 102 height 14
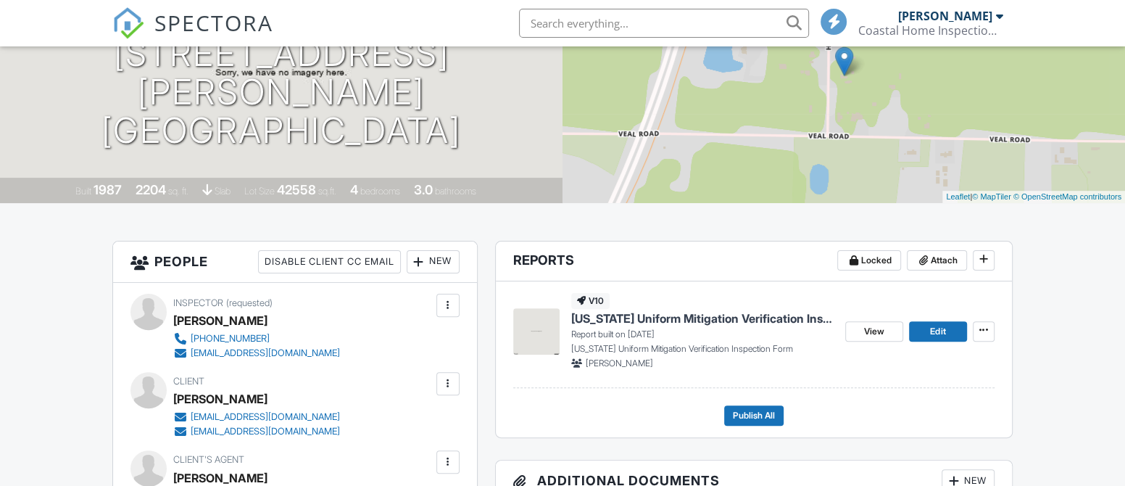
scroll to position [308, 0]
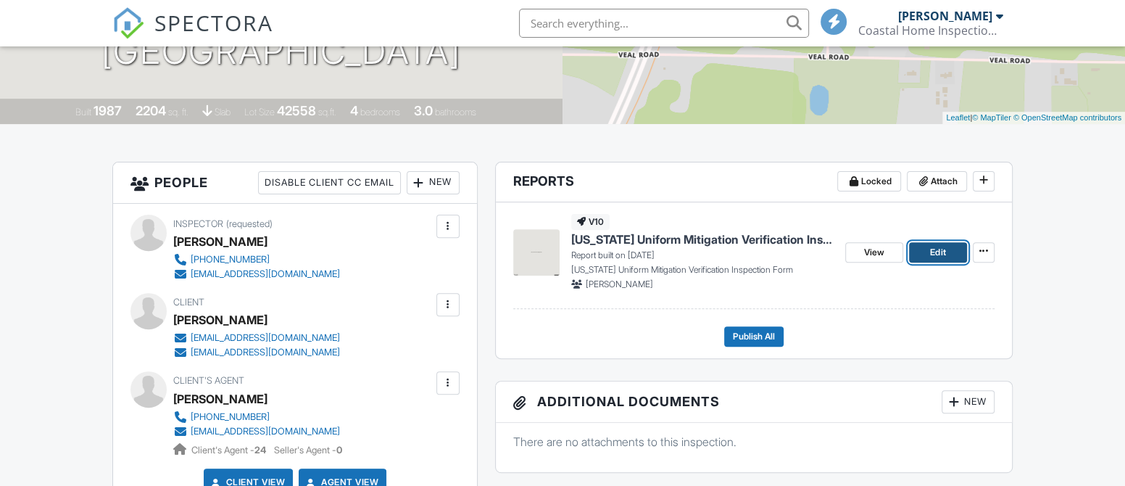
click at [941, 252] on span "Edit" at bounding box center [937, 252] width 15 height 14
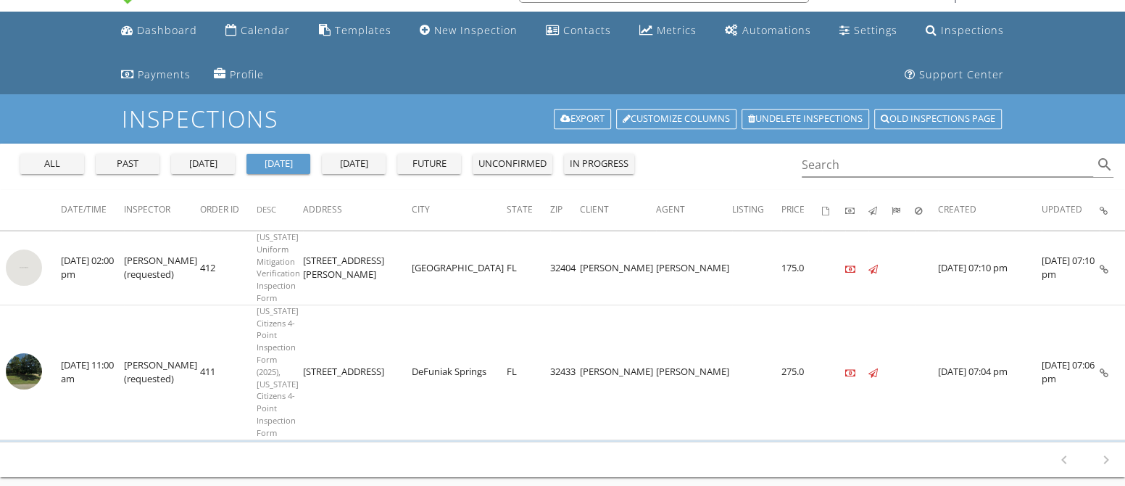
scroll to position [38, 0]
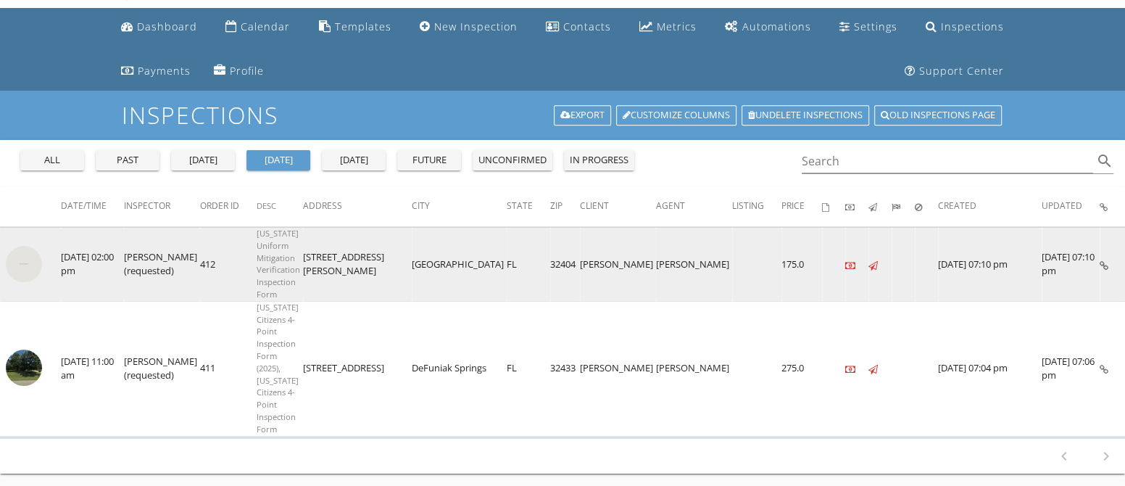
click at [26, 246] on img at bounding box center [24, 264] width 36 height 36
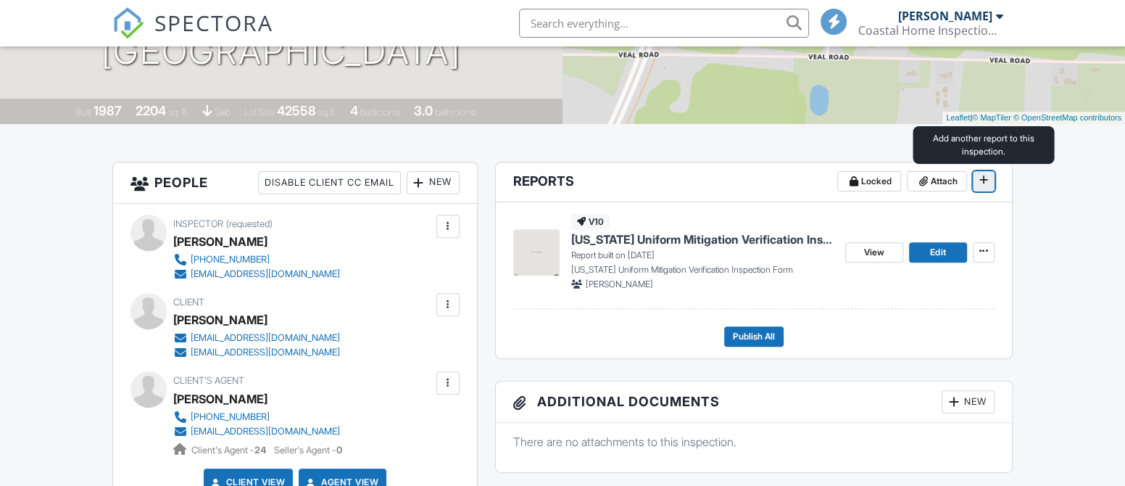
click at [986, 182] on icon at bounding box center [983, 180] width 9 height 10
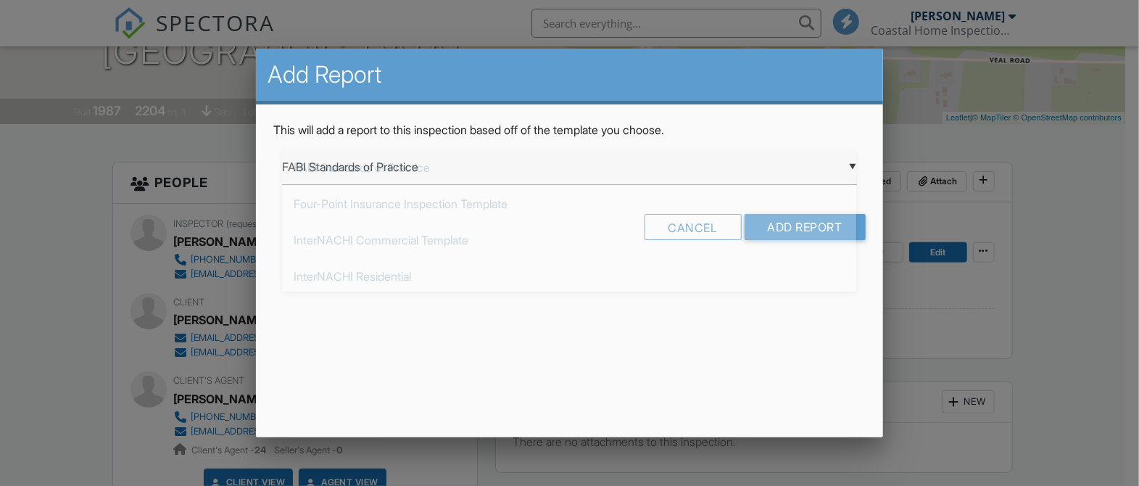
click at [852, 160] on div "▼ FABI Standards of Practice FABI Standards of Practice Four-Point Insurance In…" at bounding box center [569, 167] width 574 height 36
click at [798, 383] on div "Add Report This will add a report to this inspection based off of the template …" at bounding box center [569, 243] width 626 height 388
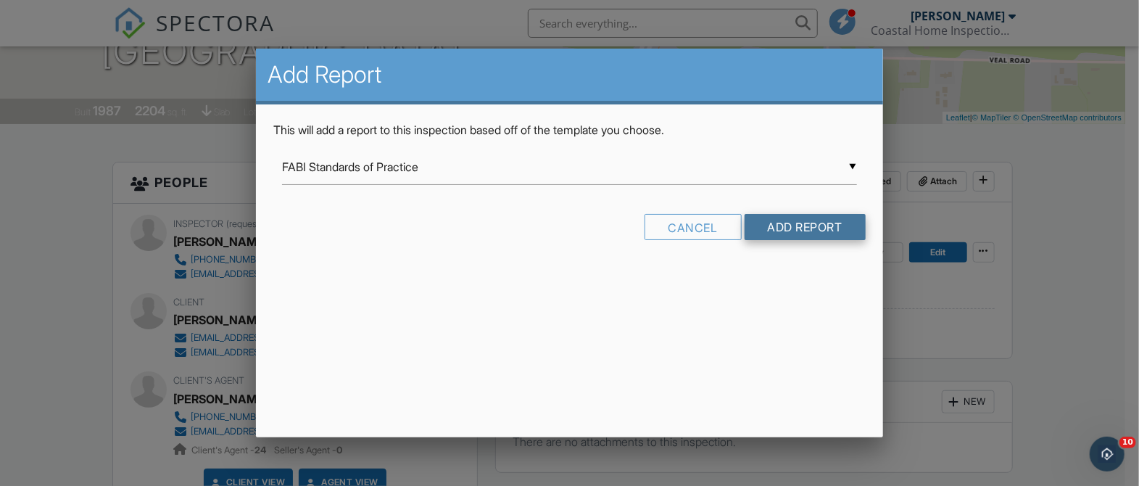
click at [806, 217] on input "Add Report" at bounding box center [804, 227] width 121 height 26
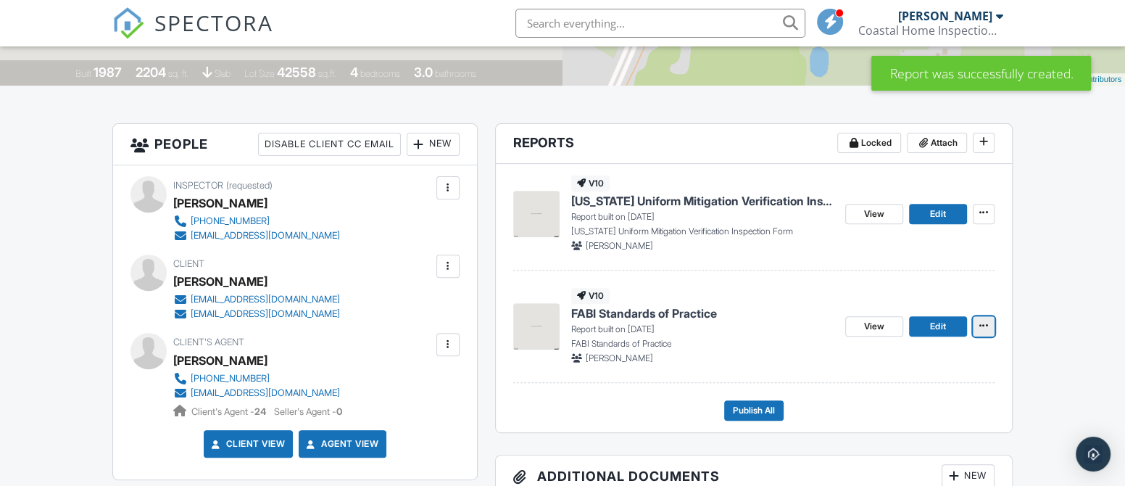
click at [984, 325] on icon at bounding box center [983, 325] width 9 height 10
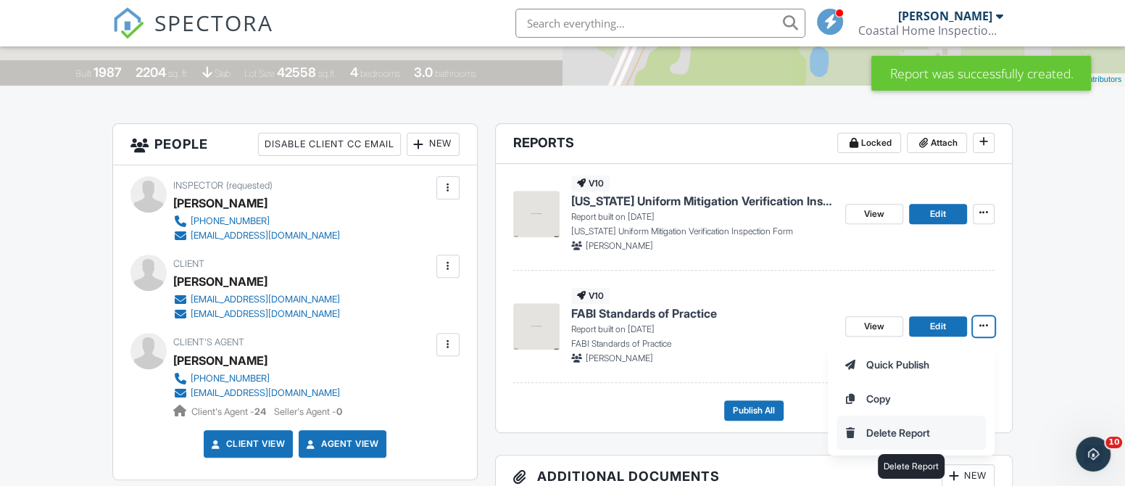
click at [933, 430] on input "Delete Report" at bounding box center [911, 432] width 148 height 33
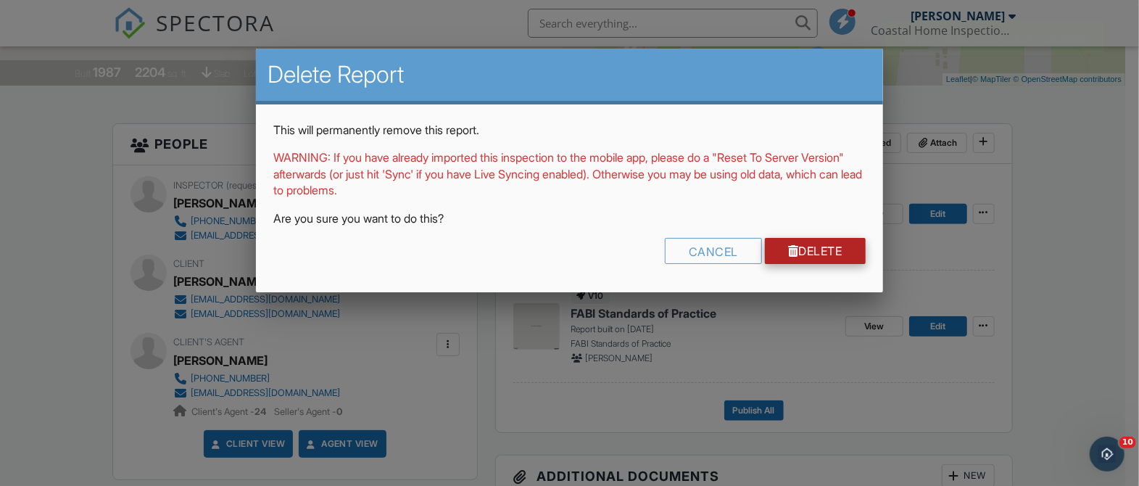
click at [813, 249] on link "Delete" at bounding box center [815, 251] width 101 height 26
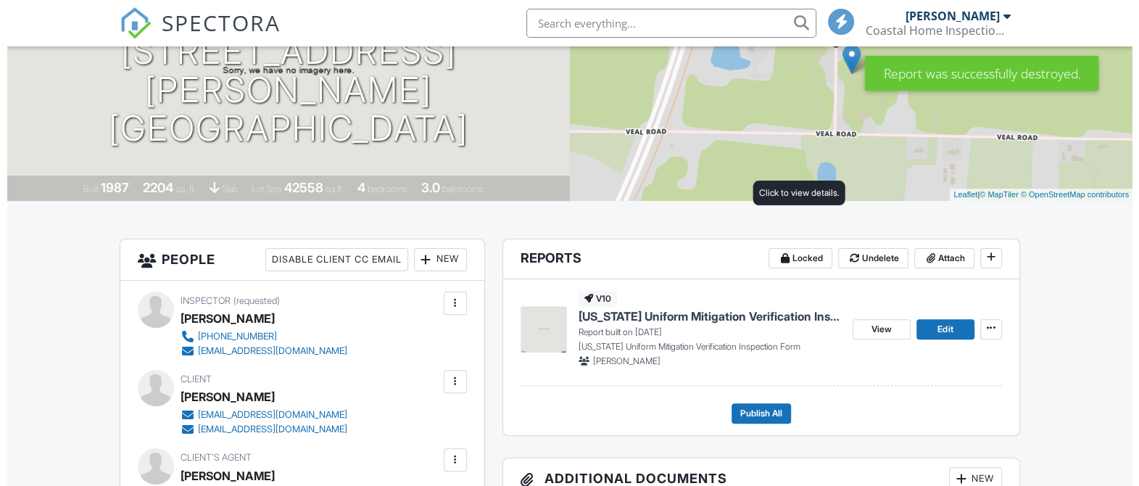
scroll to position [308, 0]
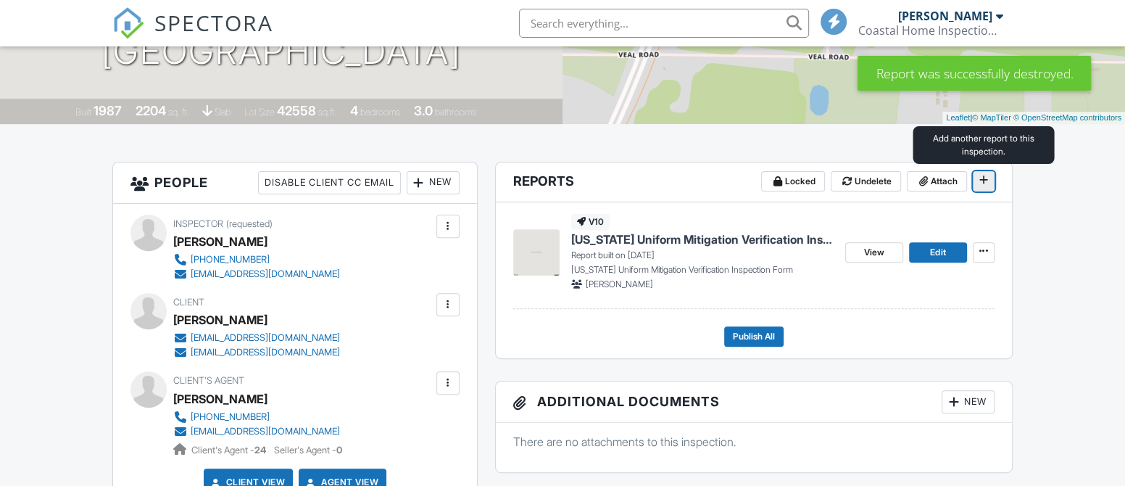
click at [981, 179] on icon at bounding box center [983, 180] width 9 height 10
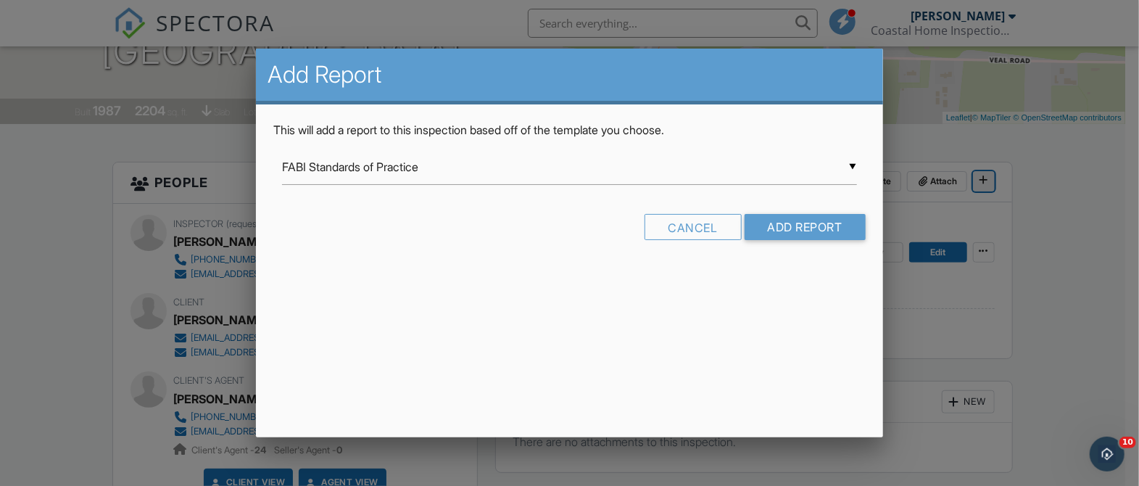
scroll to position [0, 0]
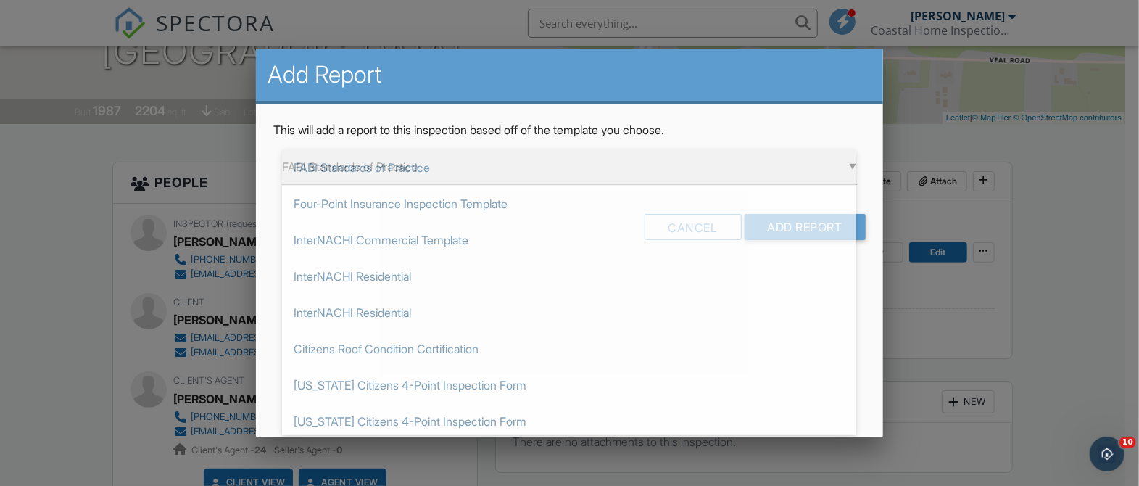
click at [853, 167] on div "▼ FABI Standards of Practice FABI Standards of Practice Four-Point Insurance In…" at bounding box center [569, 167] width 574 height 36
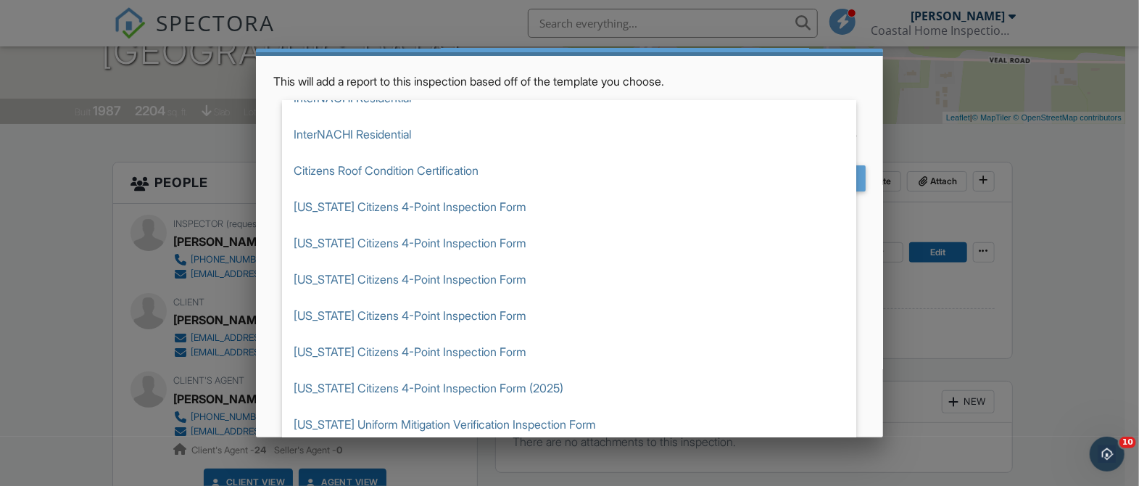
scroll to position [135, 0]
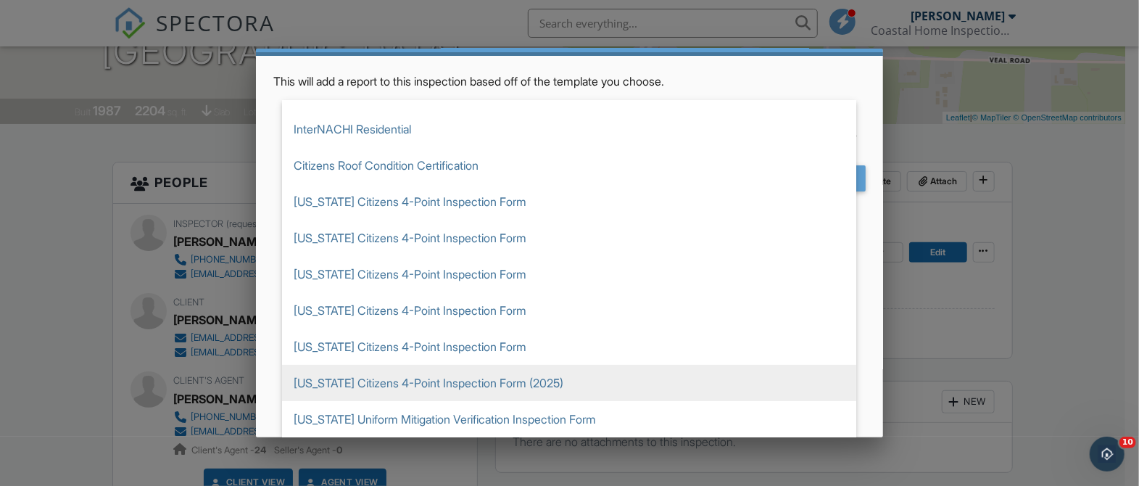
click at [705, 386] on span "[US_STATE] Citizens 4-Point Inspection Form (2025)" at bounding box center [569, 383] width 574 height 36
type input "[US_STATE] Citizens 4-Point Inspection Form (2025)"
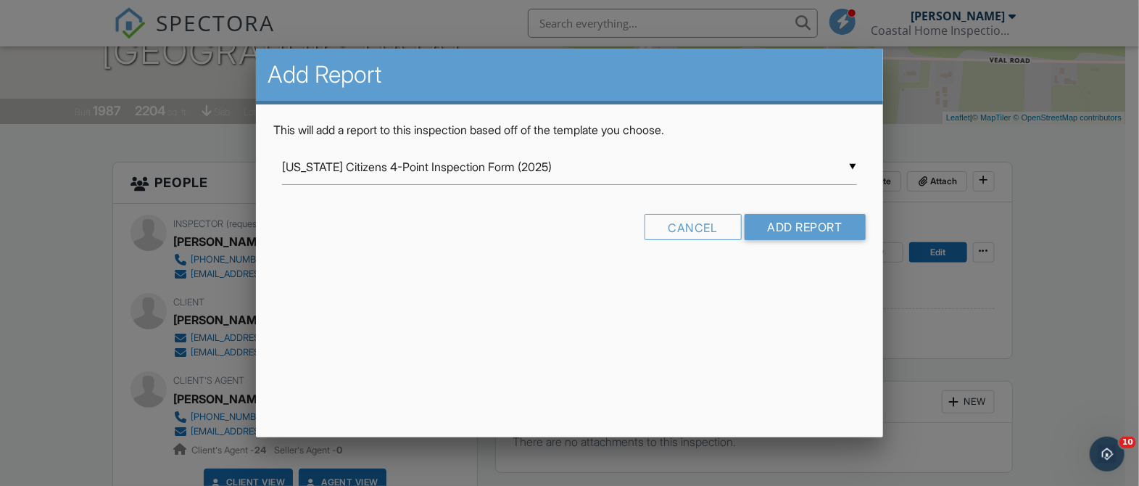
scroll to position [0, 0]
click at [789, 222] on input "Add Report" at bounding box center [804, 227] width 121 height 26
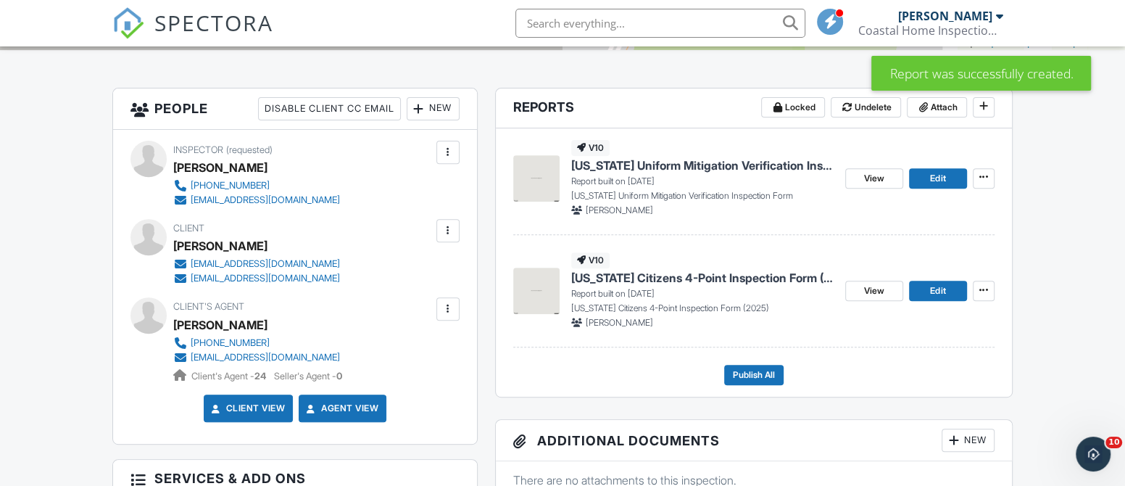
scroll to position [385, 0]
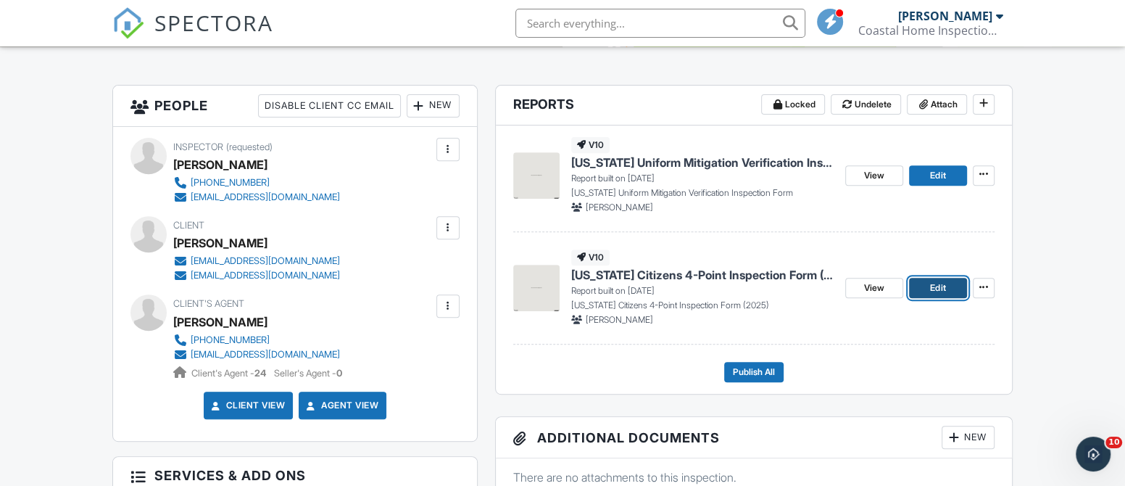
click at [934, 285] on span "Edit" at bounding box center [937, 287] width 15 height 14
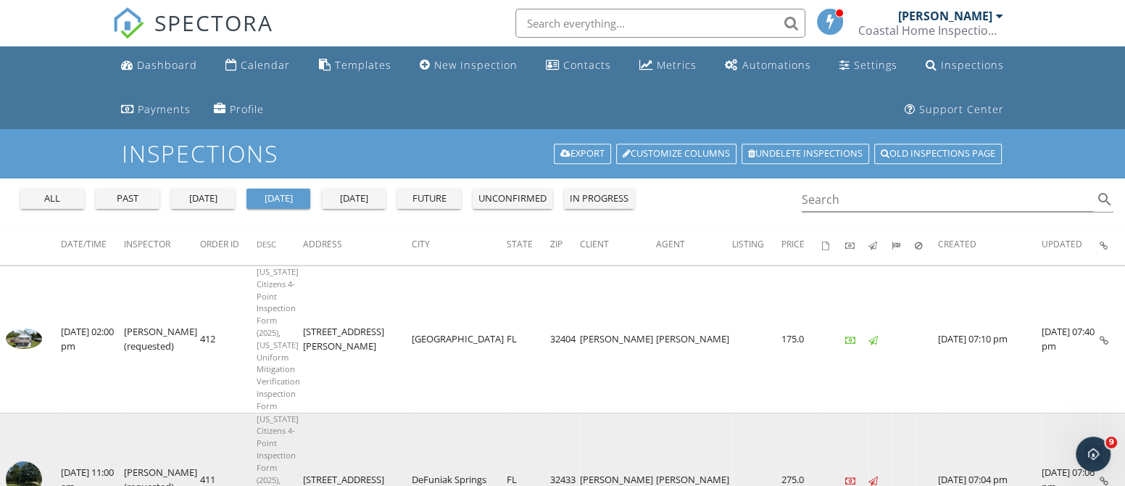
click at [22, 461] on img at bounding box center [24, 479] width 36 height 36
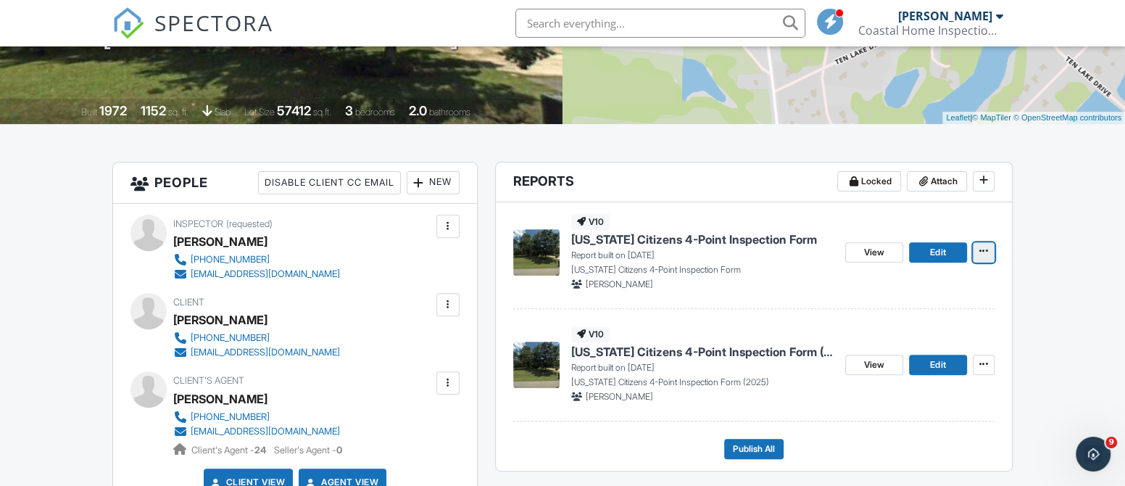
click at [978, 249] on span at bounding box center [983, 251] width 14 height 14
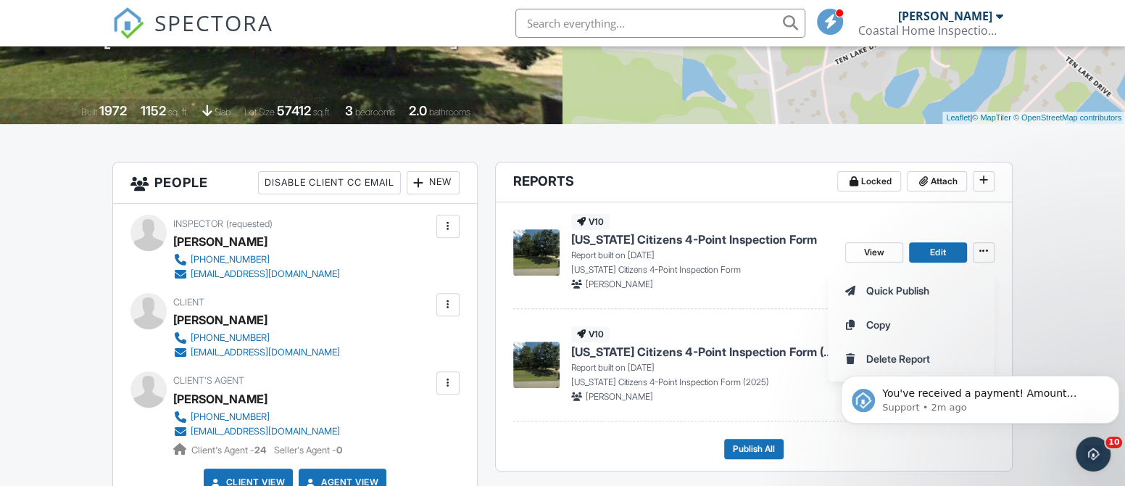
click at [905, 352] on body "You've received a payment! Amount $175.00 Fee $0.00 Net $175.00 Transaction # I…" at bounding box center [980, 396] width 278 height 90
click at [905, 357] on body "You've received a payment! Amount $175.00 Fee $0.00 Net $175.00 Transaction # I…" at bounding box center [980, 396] width 278 height 90
click at [1114, 380] on icon "Dismiss notification" at bounding box center [1115, 379] width 8 height 8
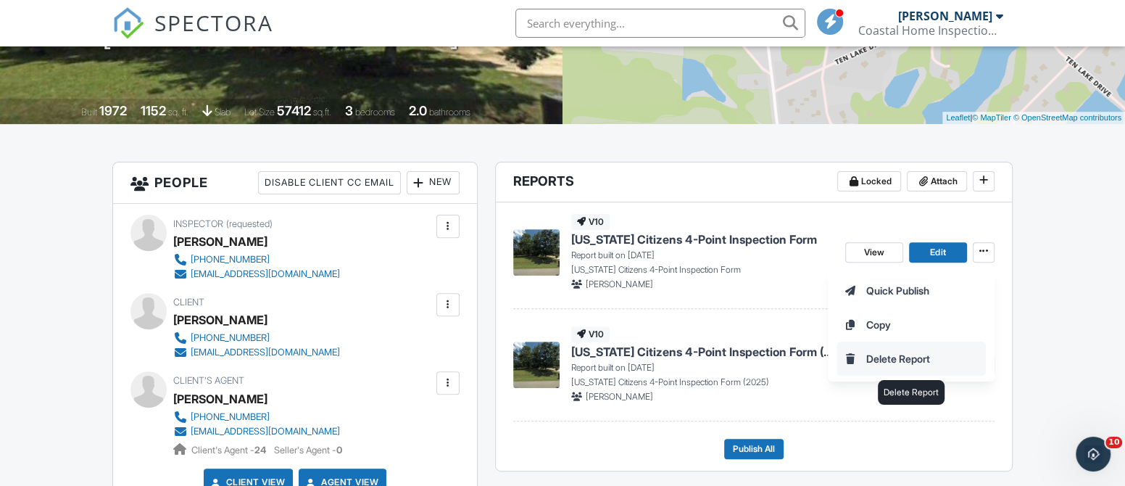
click at [913, 358] on input "Delete Report" at bounding box center [911, 358] width 148 height 33
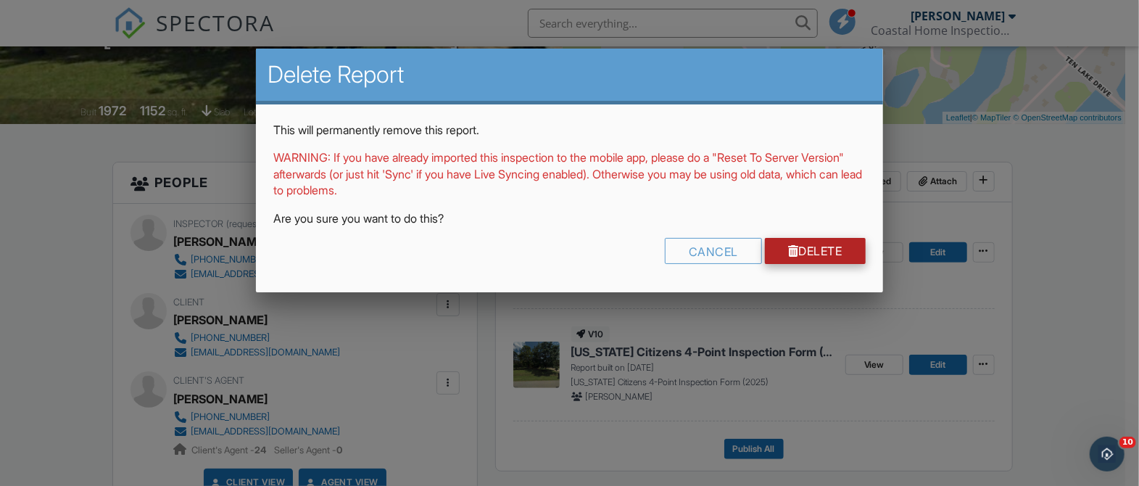
click at [809, 241] on link "Delete" at bounding box center [815, 251] width 101 height 26
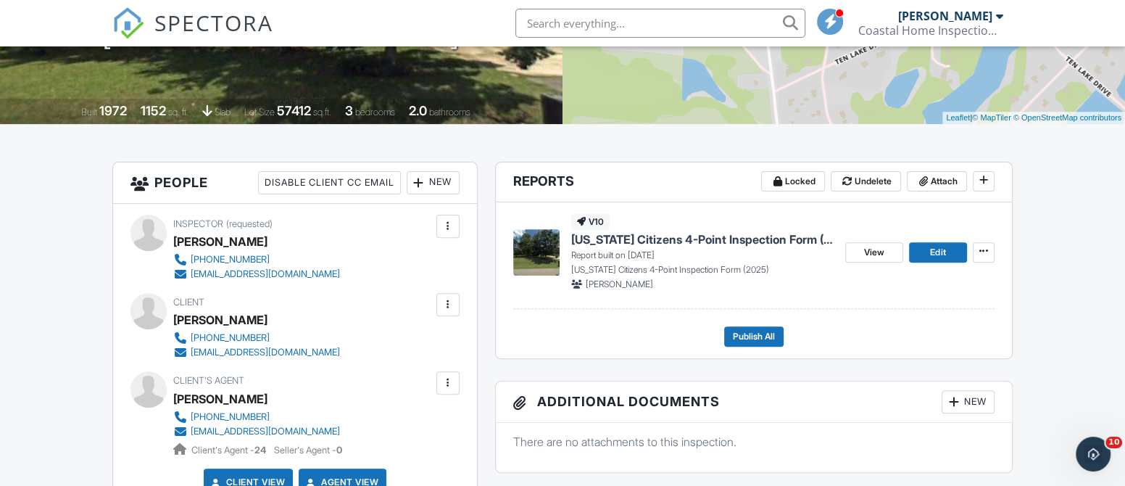
scroll to position [346, 0]
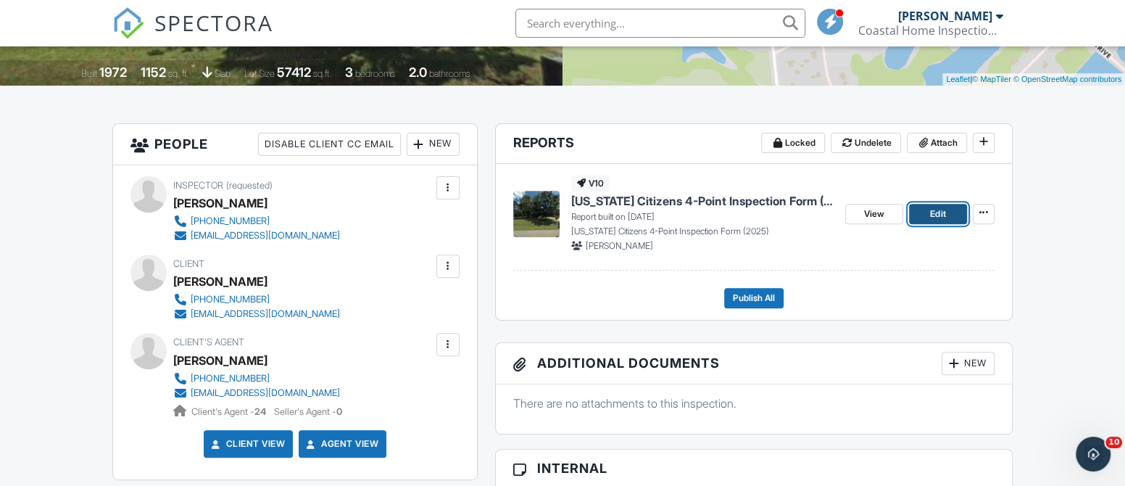
click at [944, 207] on span "Edit" at bounding box center [937, 214] width 15 height 14
